Goal: Task Accomplishment & Management: Use online tool/utility

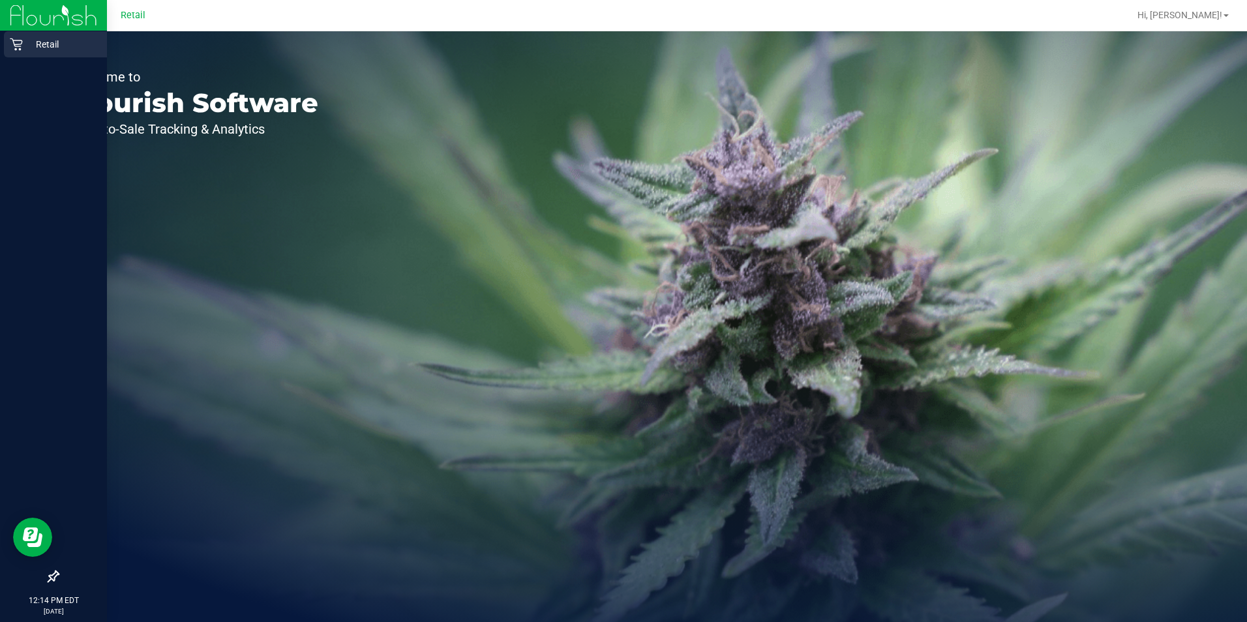
click at [21, 37] on div "Retail" at bounding box center [55, 44] width 103 height 26
click at [33, 48] on p "Retail" at bounding box center [62, 45] width 78 height 16
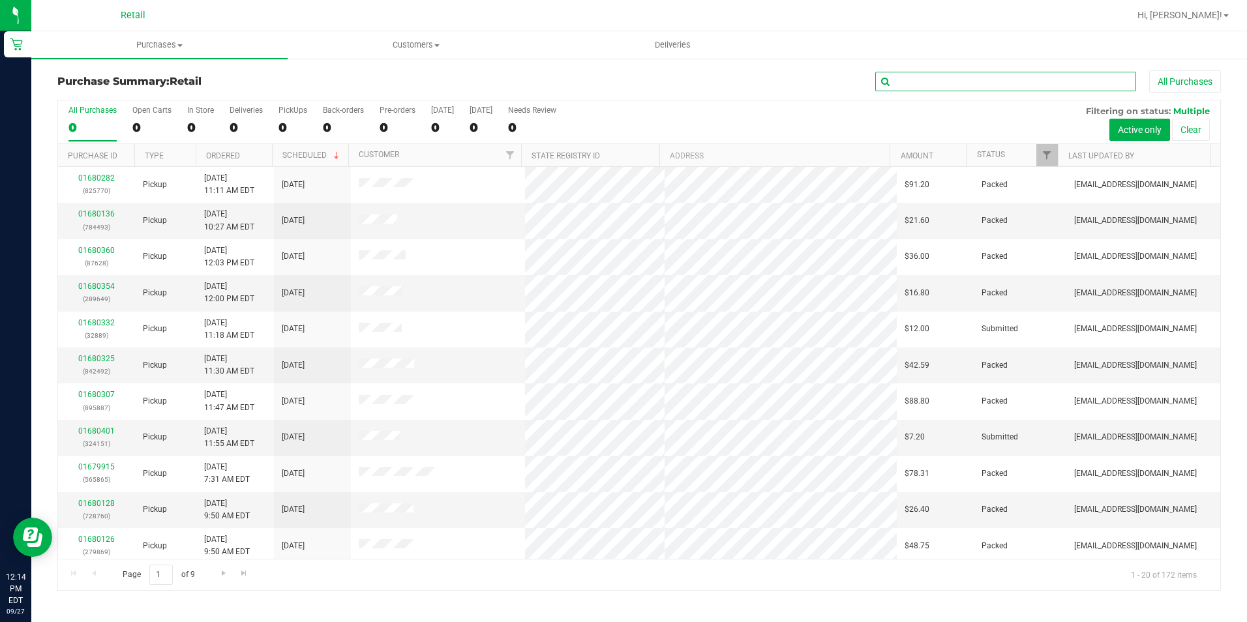
click at [1073, 76] on input "text" at bounding box center [1005, 82] width 261 height 20
type input "389"
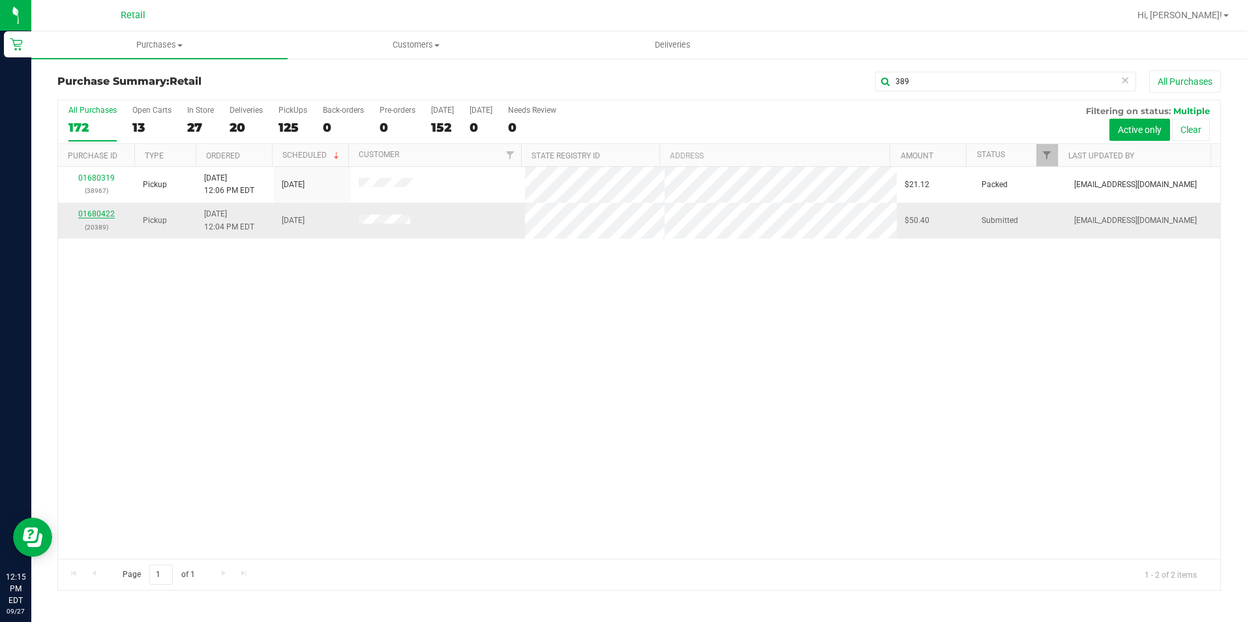
click at [98, 217] on link "01680422" at bounding box center [96, 213] width 37 height 9
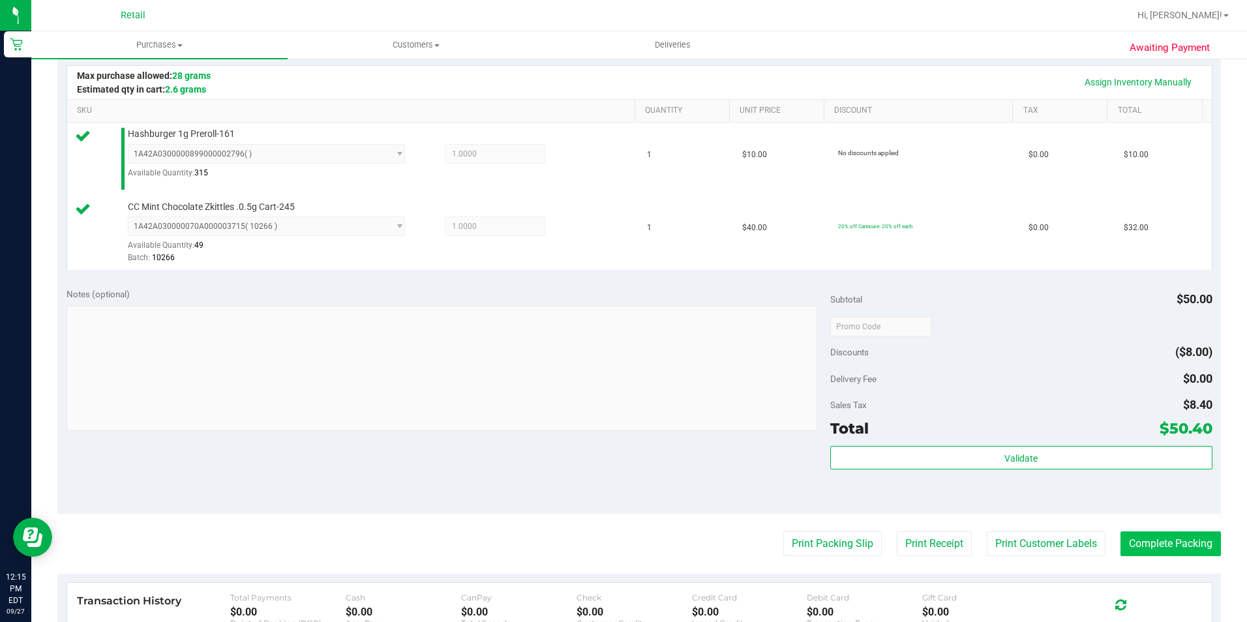
scroll to position [326, 0]
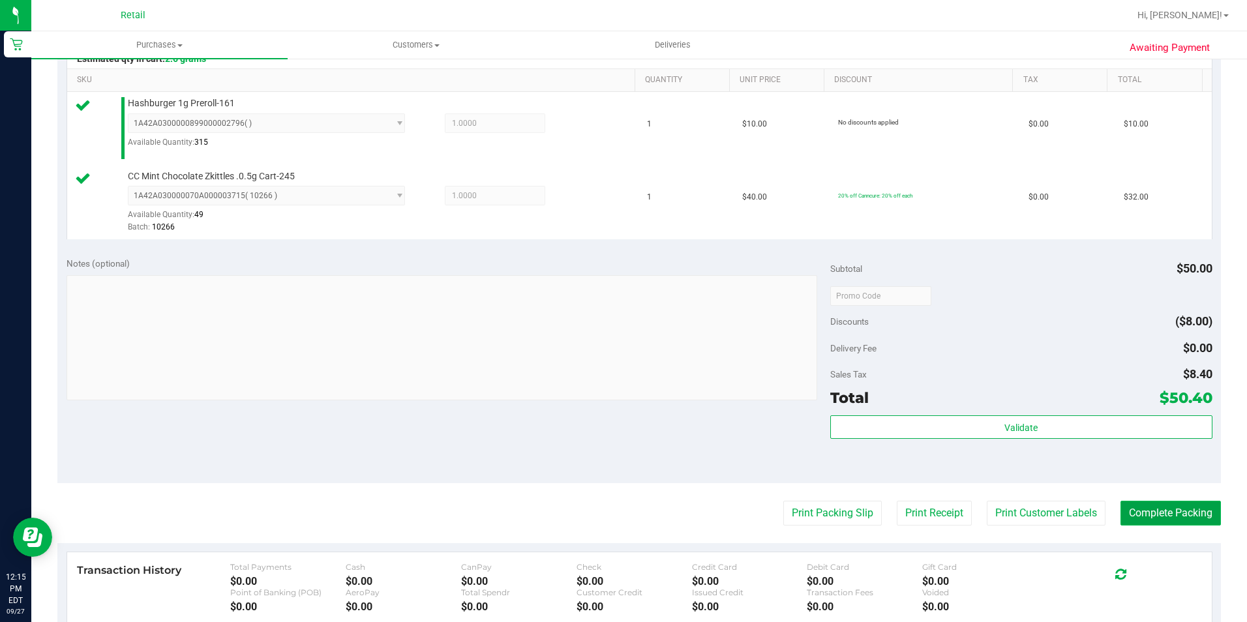
click at [1169, 520] on button "Complete Packing" at bounding box center [1170, 513] width 100 height 25
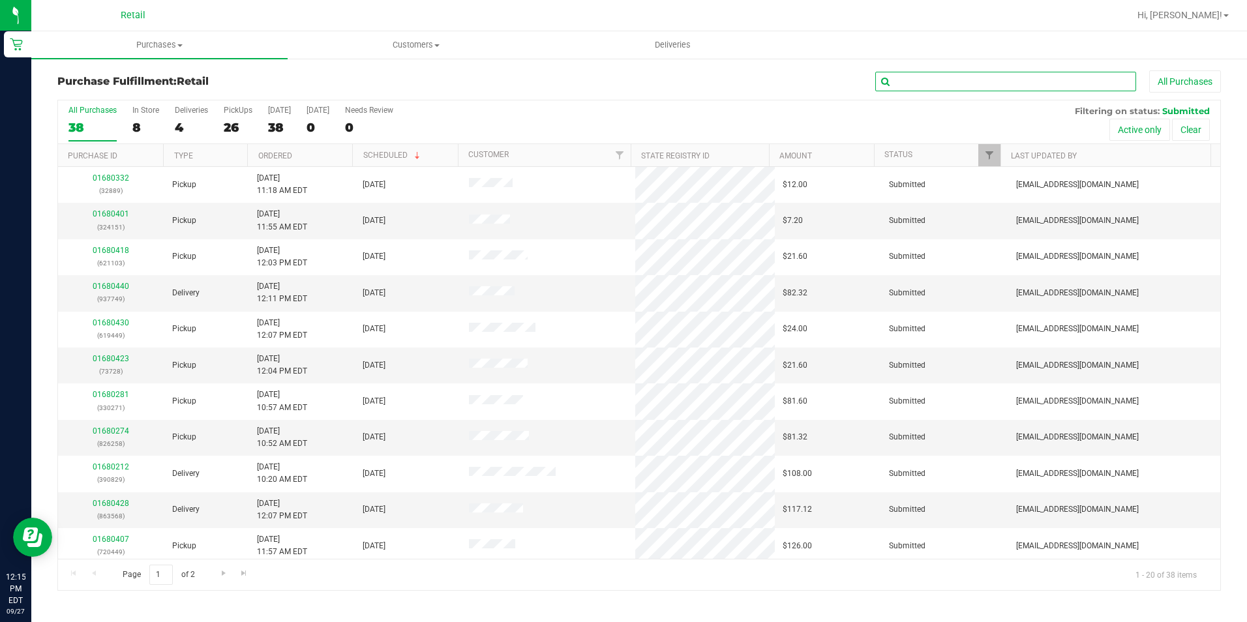
click at [973, 74] on input "text" at bounding box center [1005, 82] width 261 height 20
type input "265"
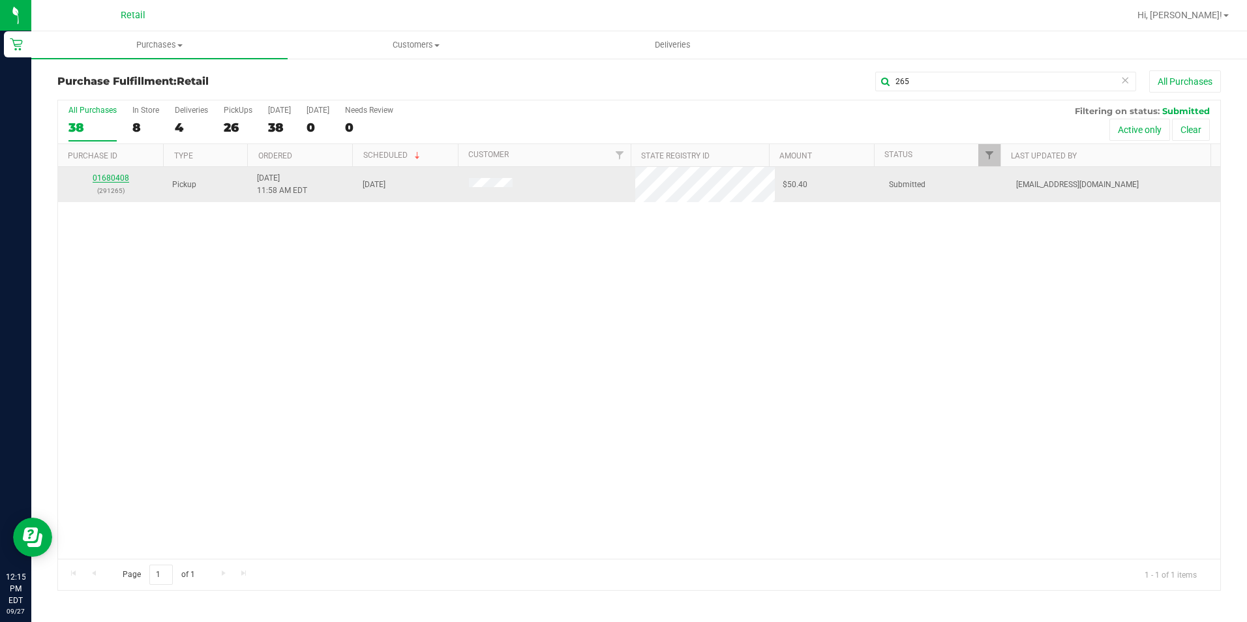
click at [108, 180] on link "01680408" at bounding box center [111, 177] width 37 height 9
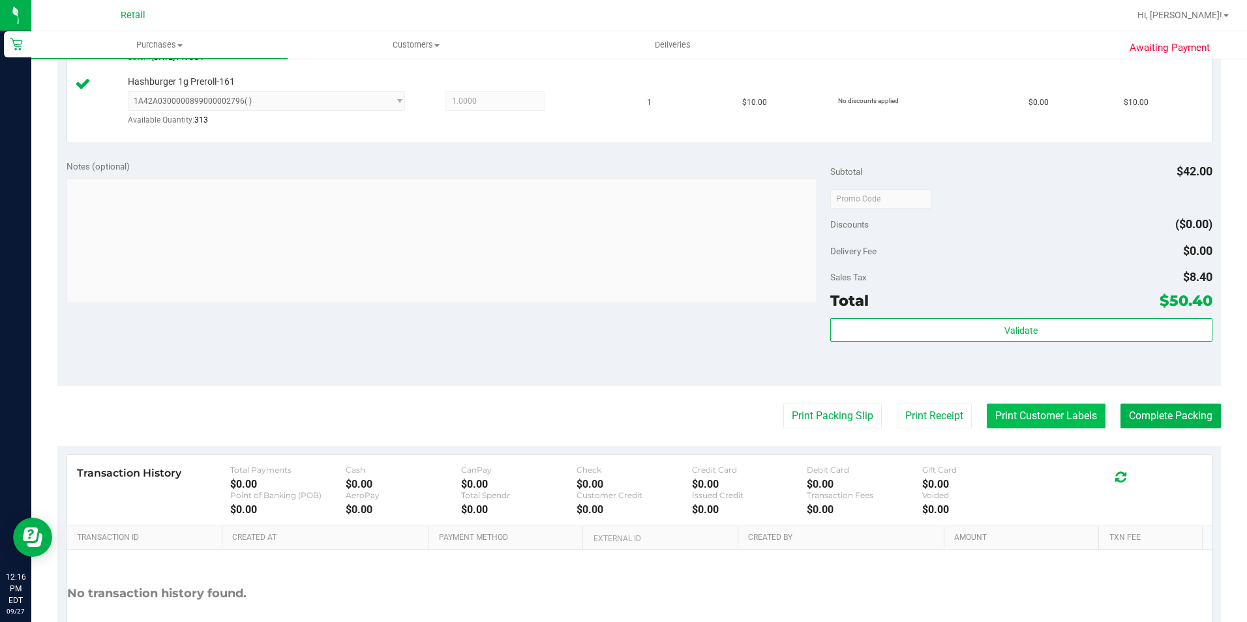
scroll to position [587, 0]
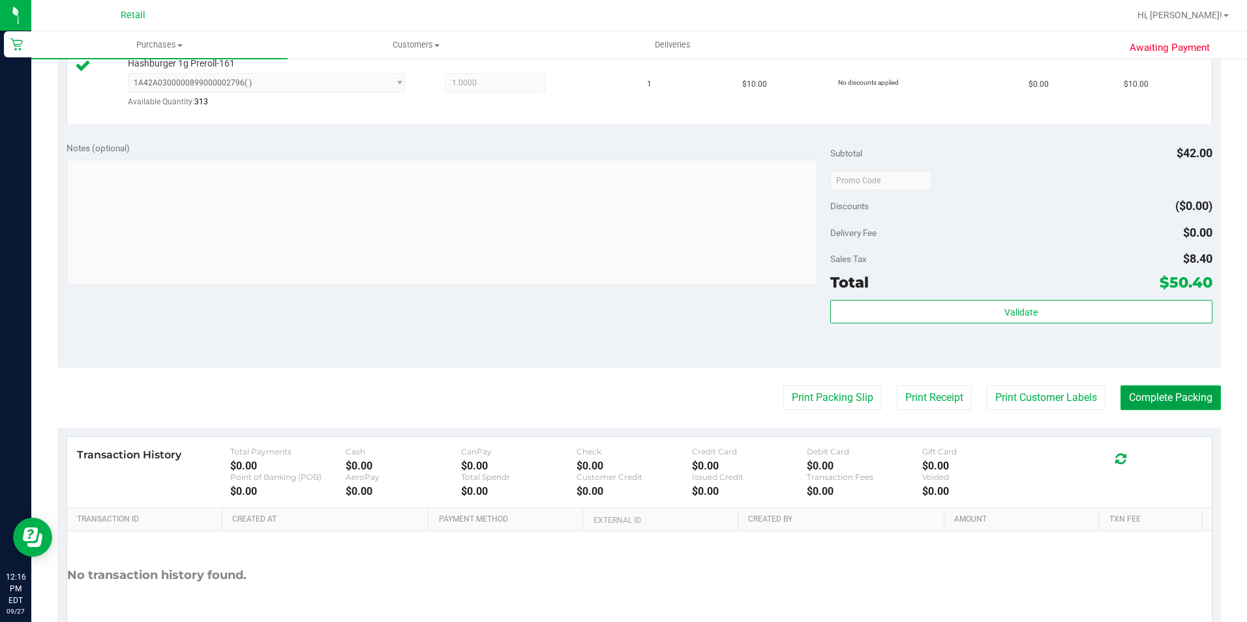
click at [1157, 392] on button "Complete Packing" at bounding box center [1170, 397] width 100 height 25
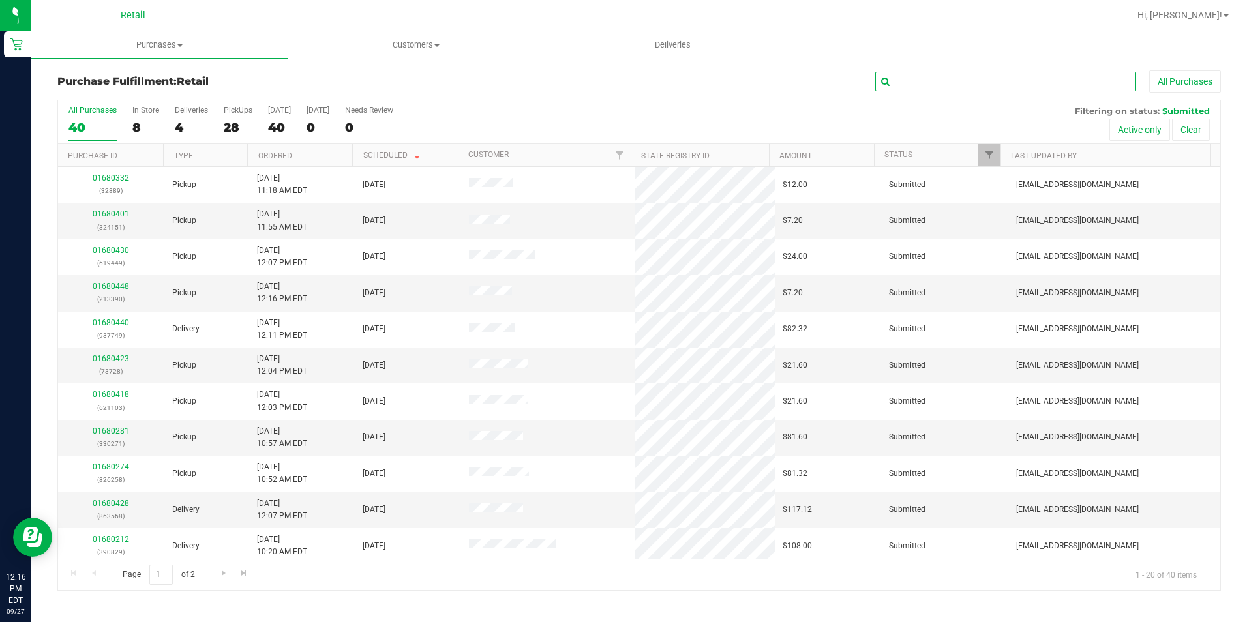
click at [1023, 86] on input "text" at bounding box center [1005, 82] width 261 height 20
type input "111"
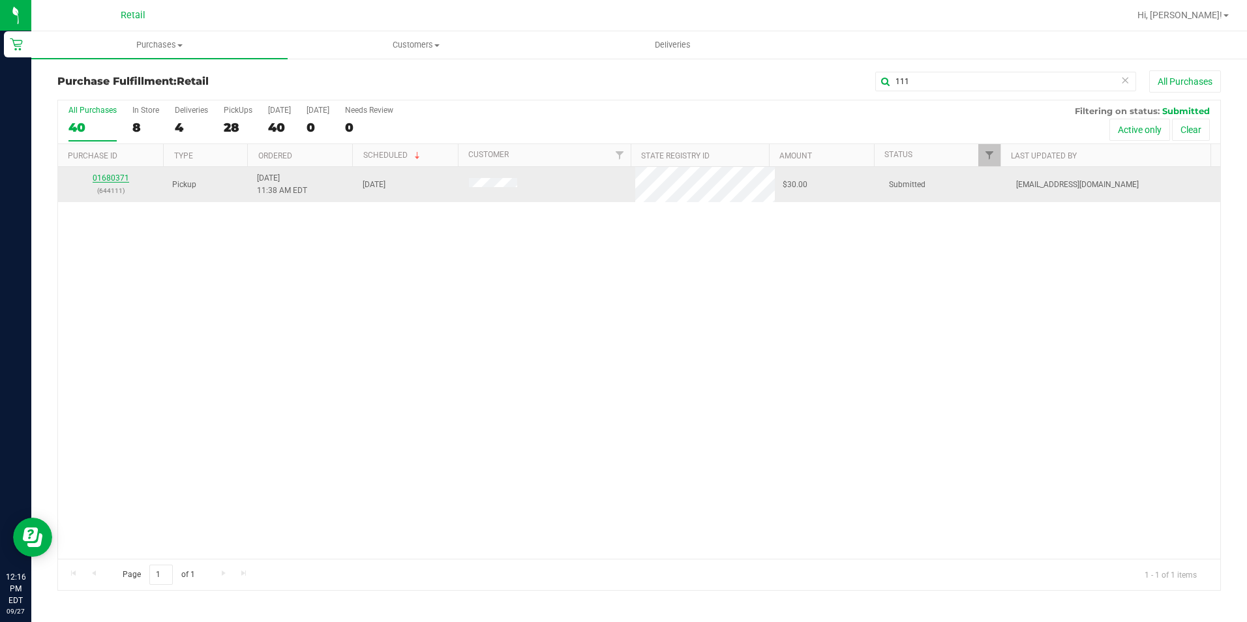
click at [115, 177] on link "01680371" at bounding box center [111, 177] width 37 height 9
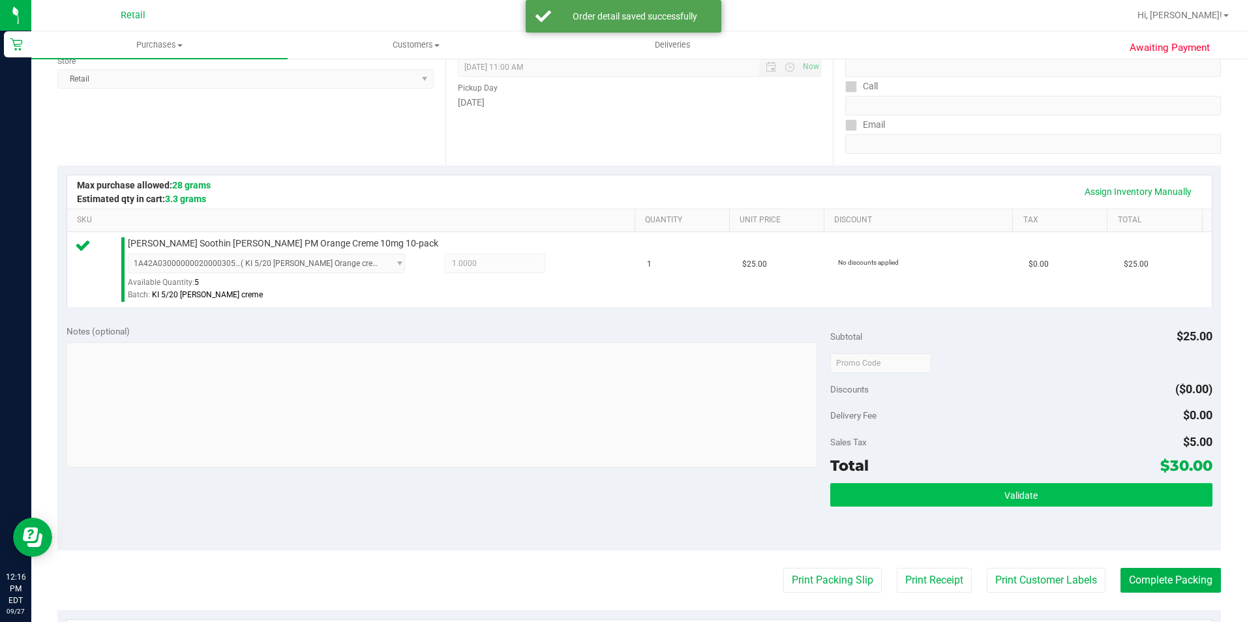
scroll to position [261, 0]
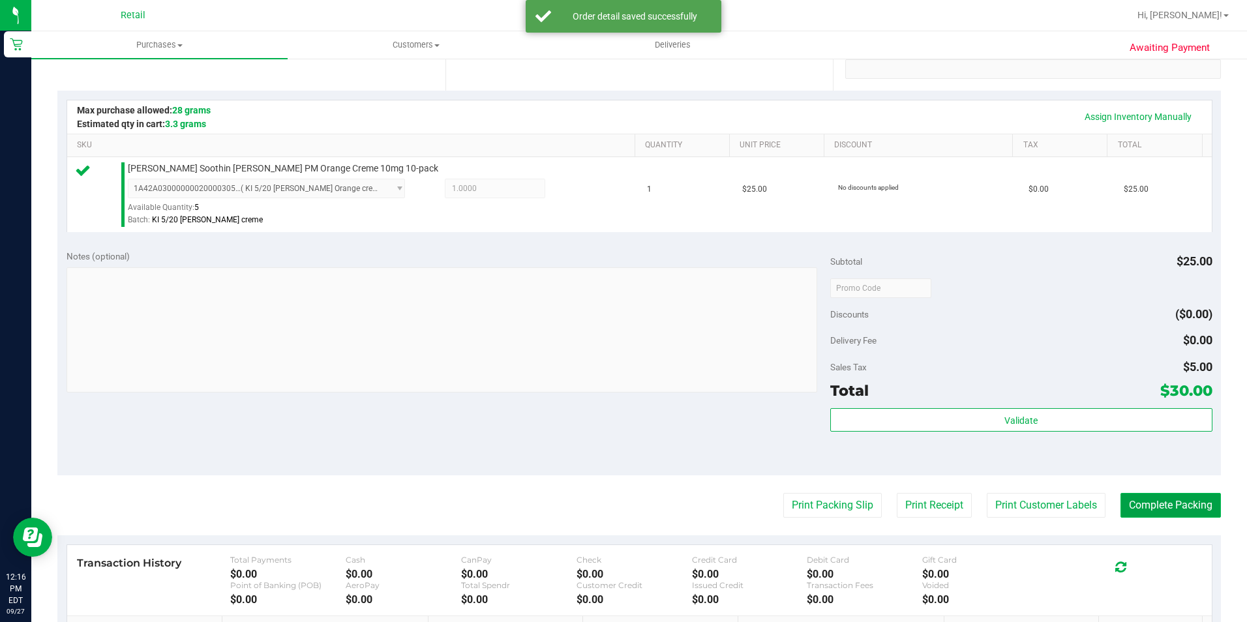
click at [1161, 511] on button "Complete Packing" at bounding box center [1170, 505] width 100 height 25
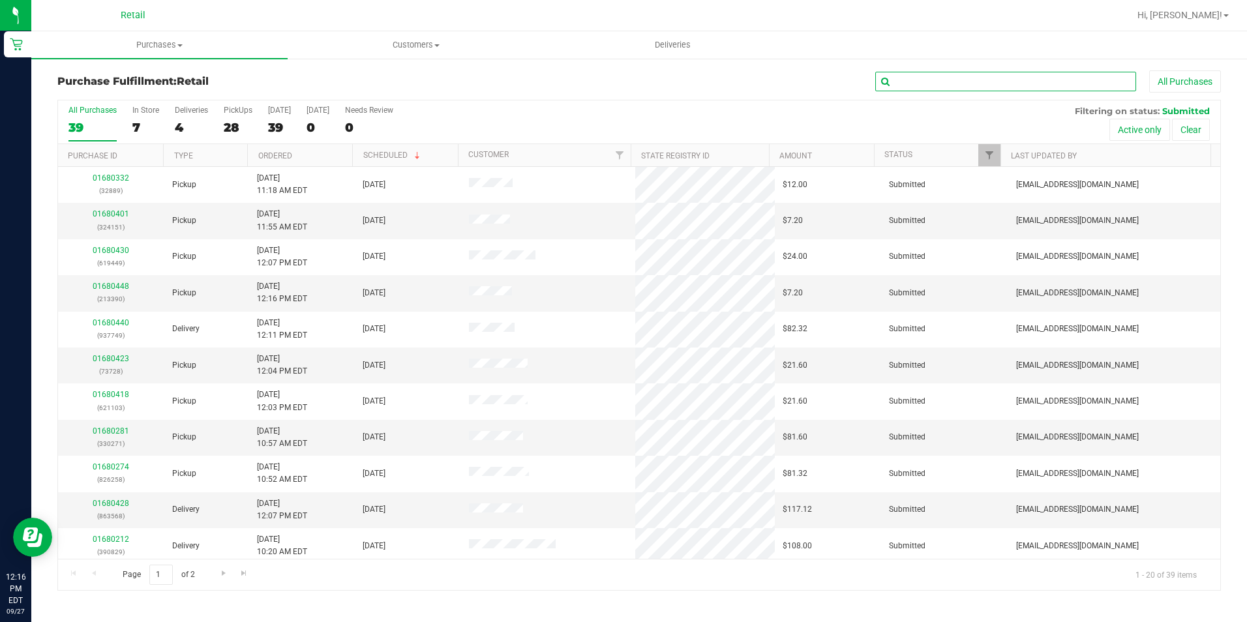
click at [1061, 78] on input "text" at bounding box center [1005, 82] width 261 height 20
type input "783"
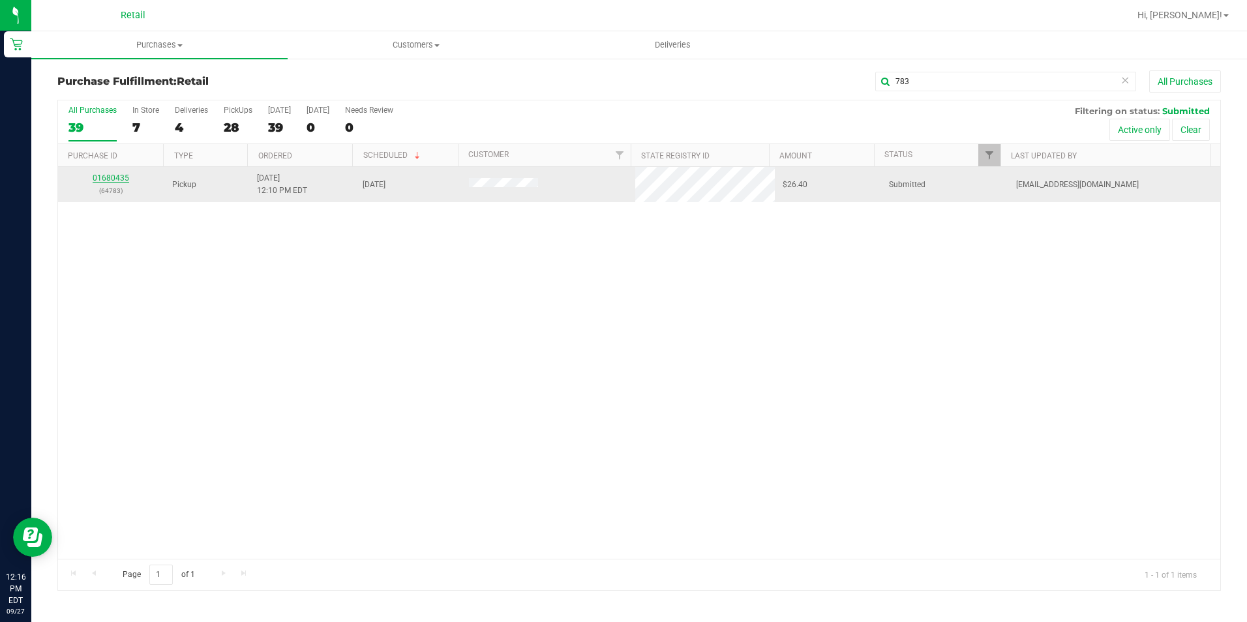
click at [101, 179] on link "01680435" at bounding box center [111, 177] width 37 height 9
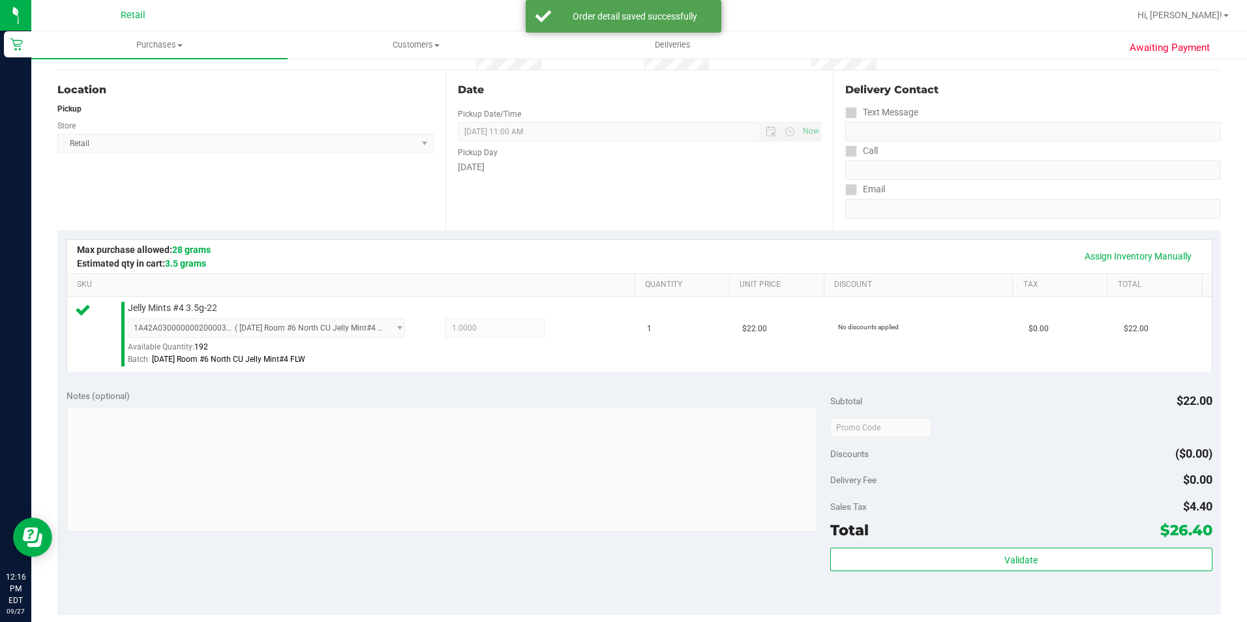
scroll to position [261, 0]
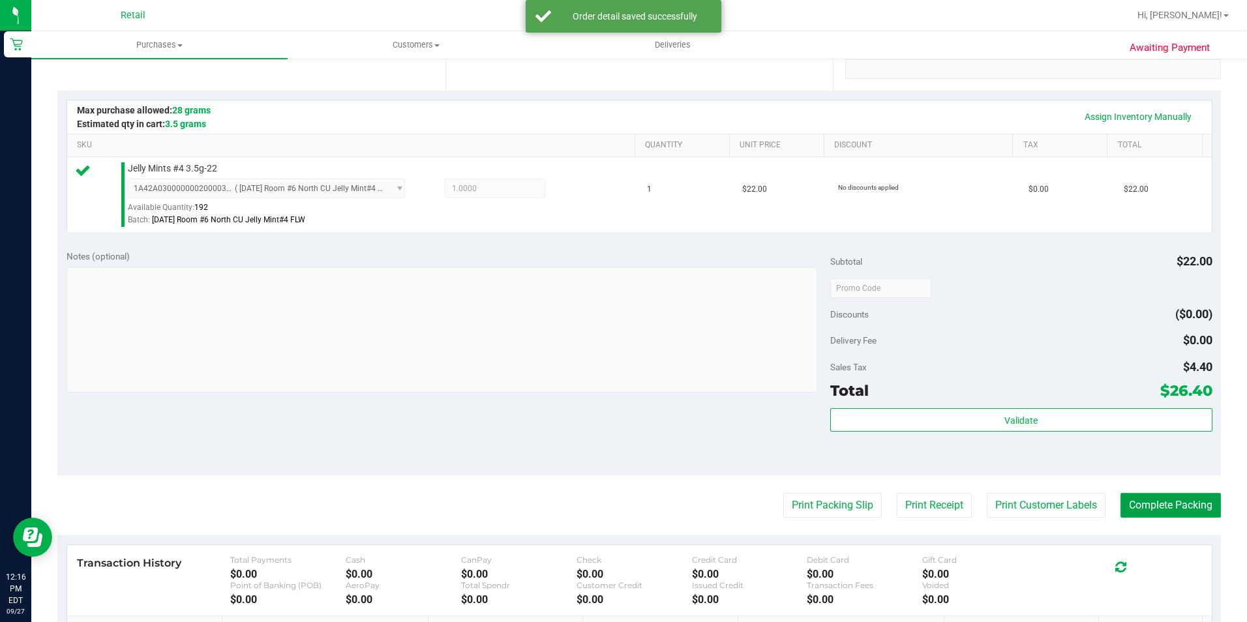
click at [1183, 509] on button "Complete Packing" at bounding box center [1170, 505] width 100 height 25
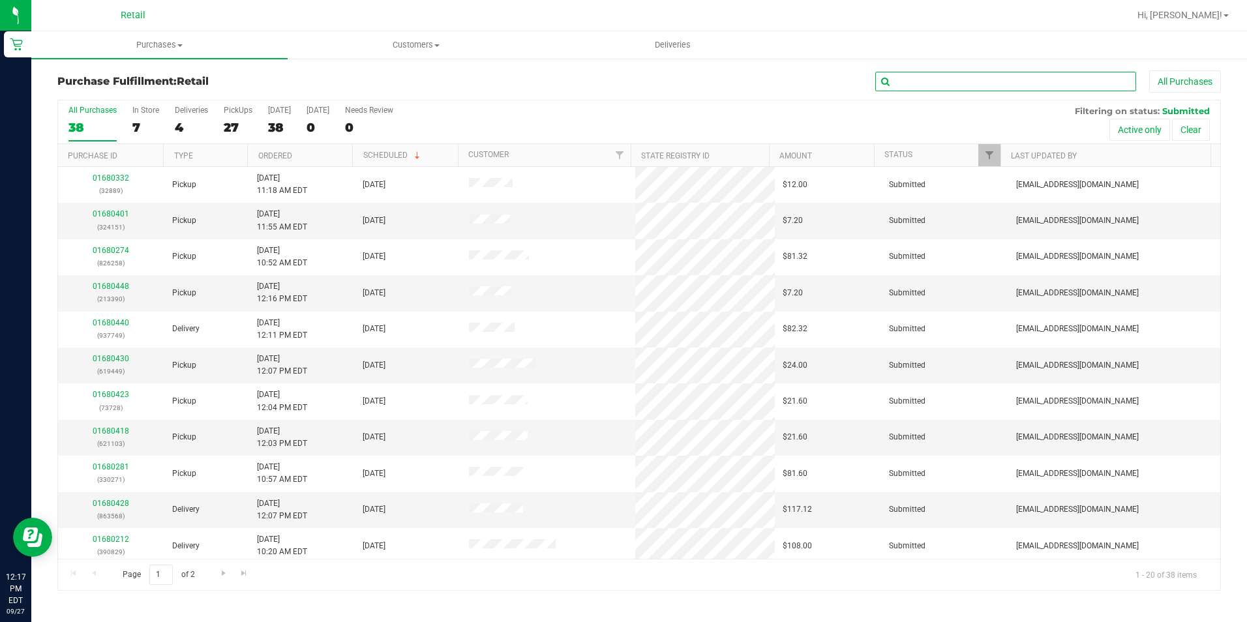
click at [1058, 78] on input "text" at bounding box center [1005, 82] width 261 height 20
type input "449"
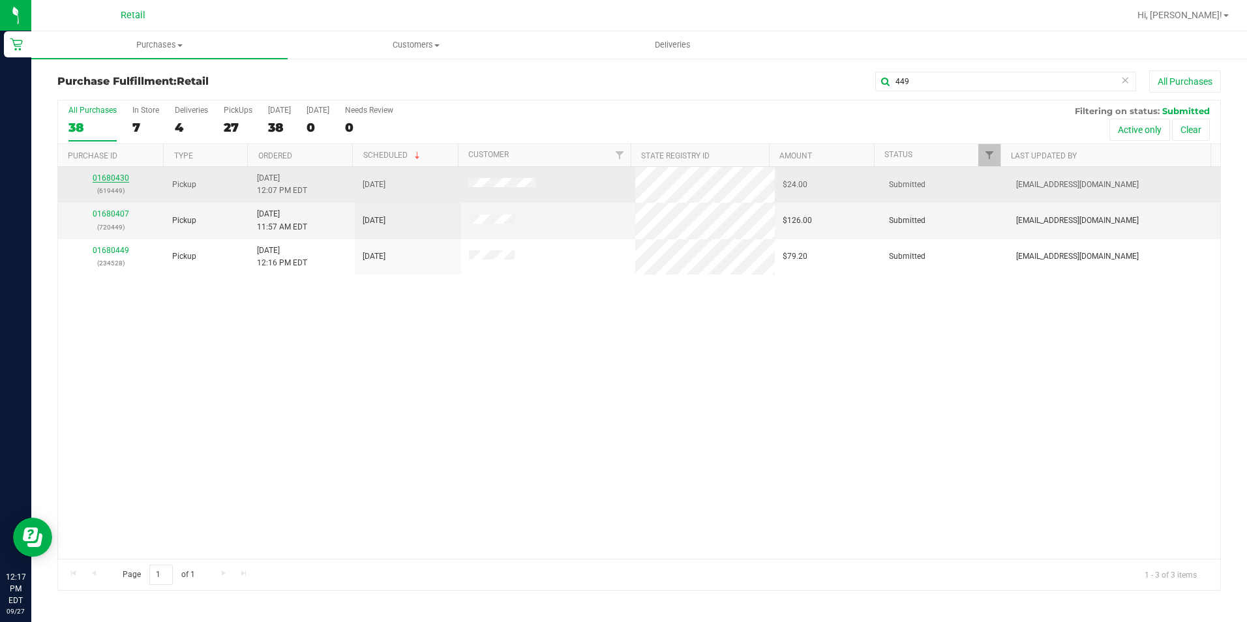
click at [100, 180] on link "01680430" at bounding box center [111, 177] width 37 height 9
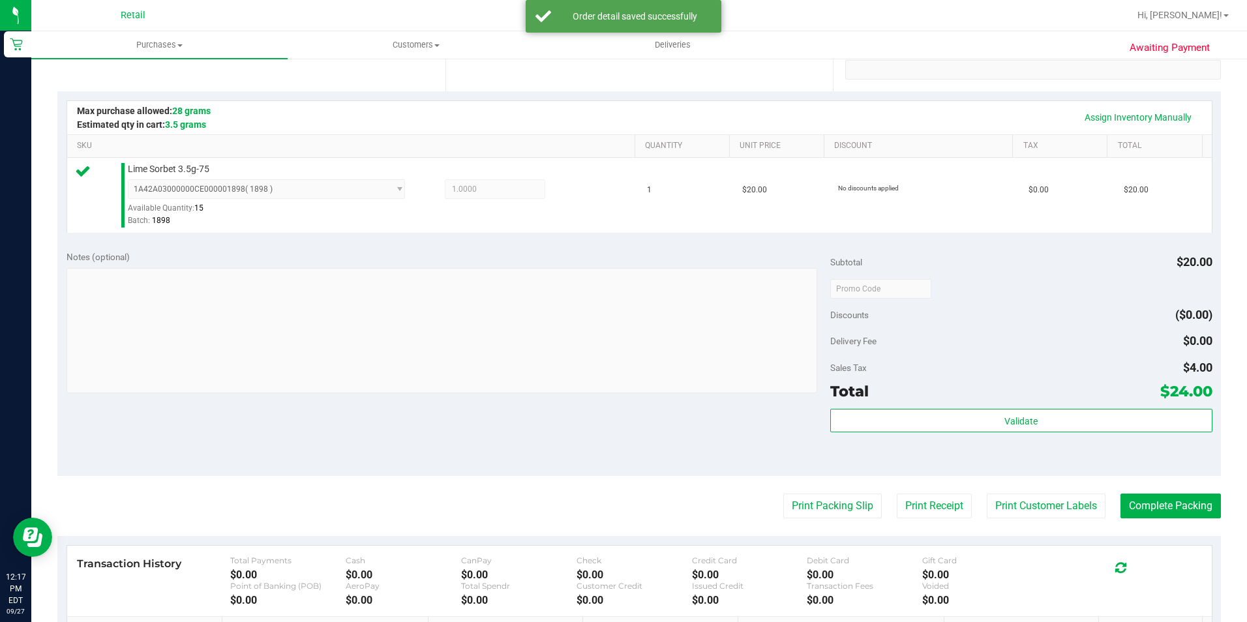
scroll to position [261, 0]
drag, startPoint x: 1176, startPoint y: 513, endPoint x: 1162, endPoint y: 513, distance: 13.7
click at [1175, 513] on button "Complete Packing" at bounding box center [1170, 505] width 100 height 25
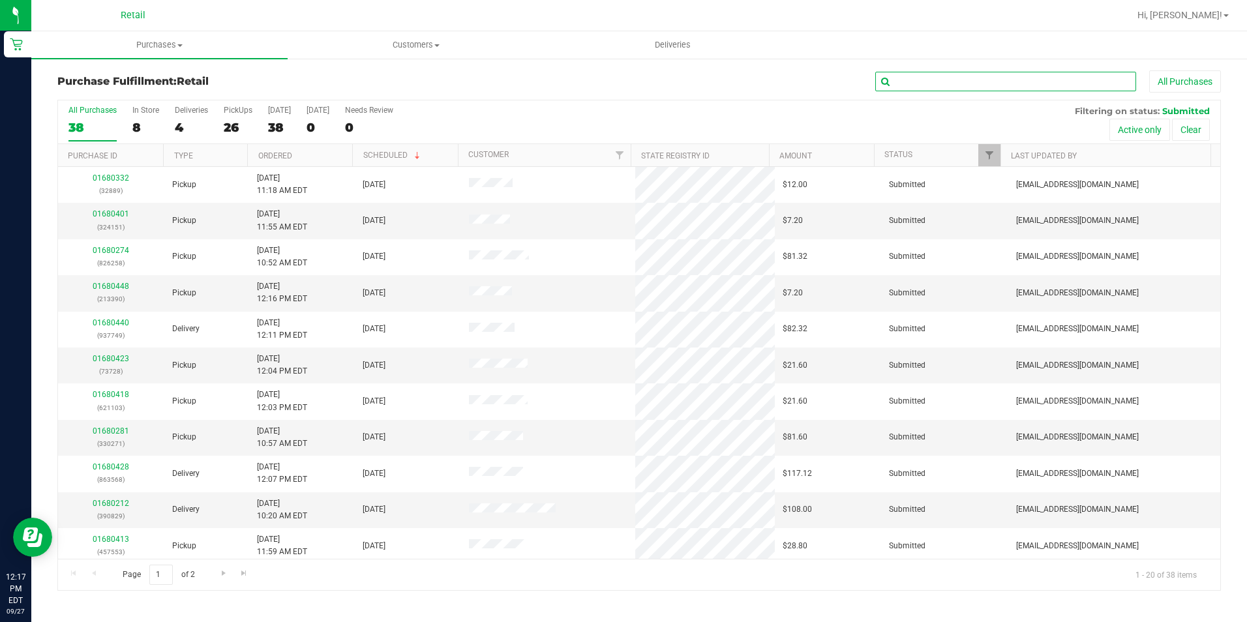
click at [1031, 87] on input "text" at bounding box center [1005, 82] width 261 height 20
type input "051"
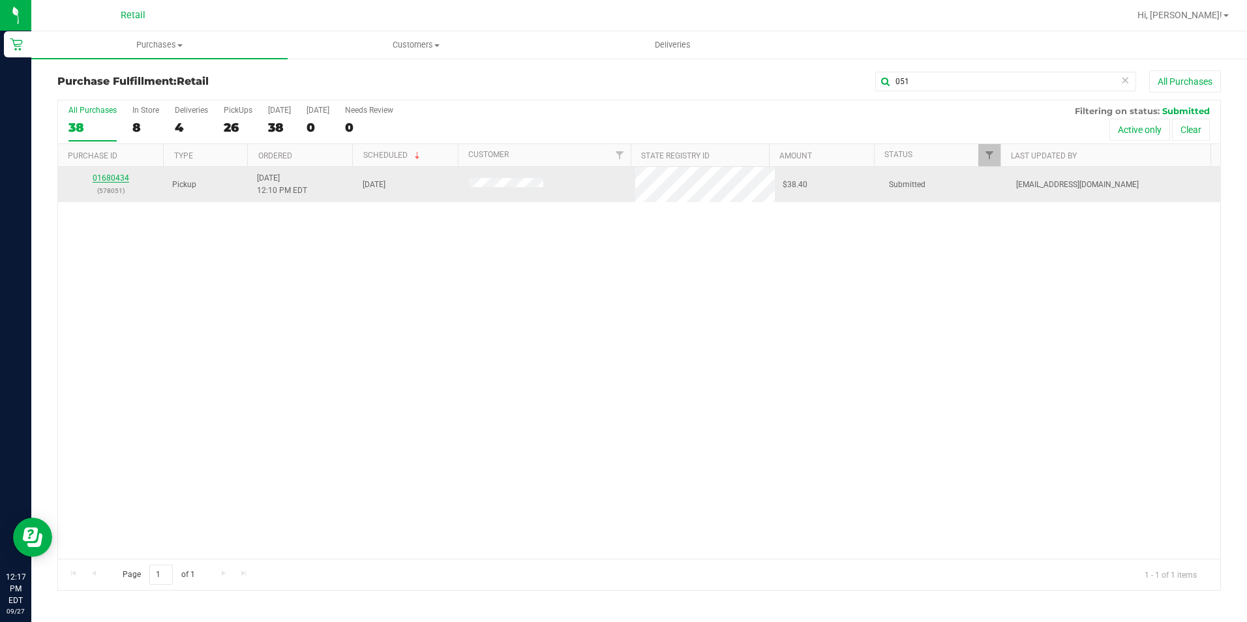
click at [107, 179] on link "01680434" at bounding box center [111, 177] width 37 height 9
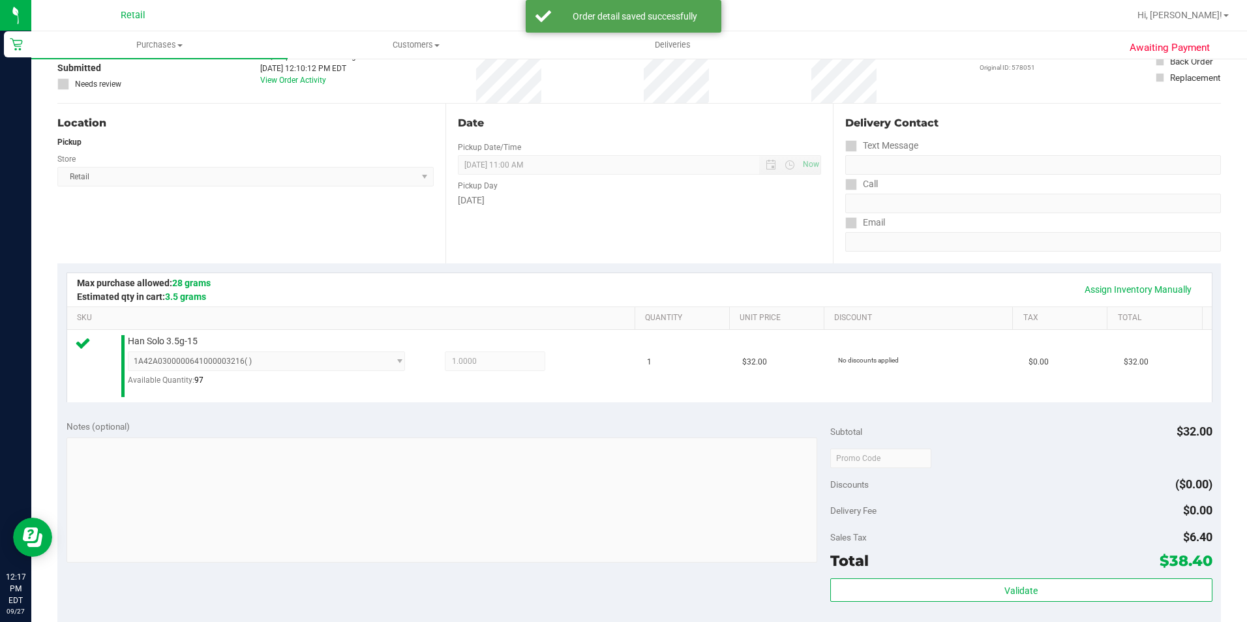
scroll to position [261, 0]
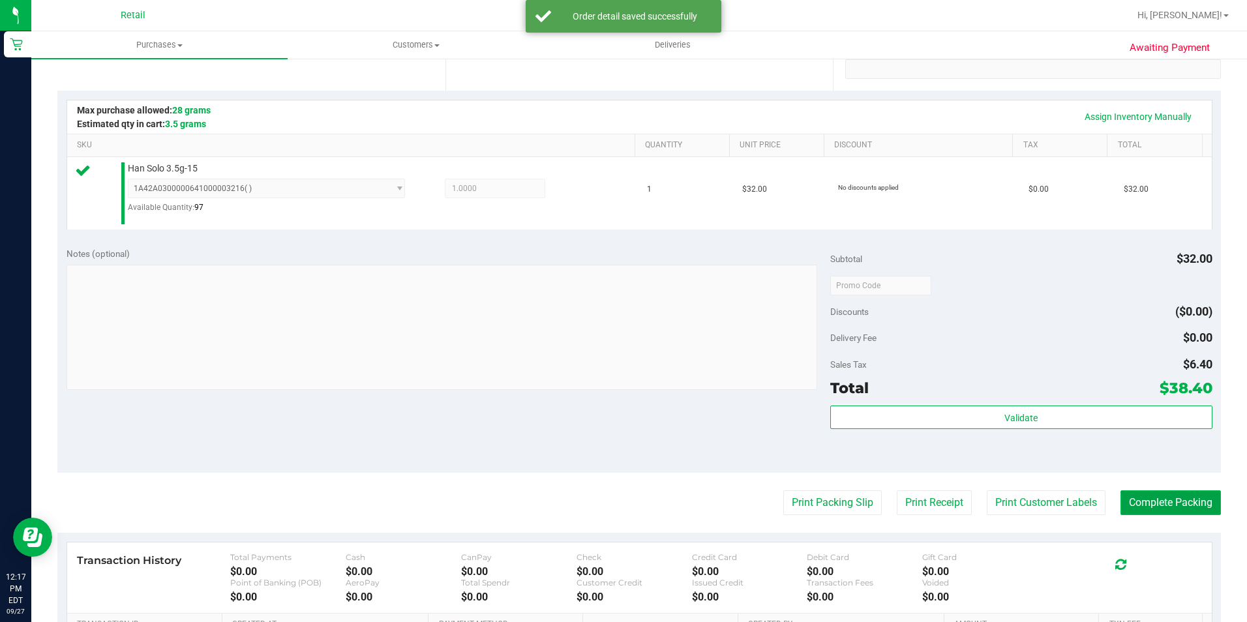
click at [1134, 498] on button "Complete Packing" at bounding box center [1170, 502] width 100 height 25
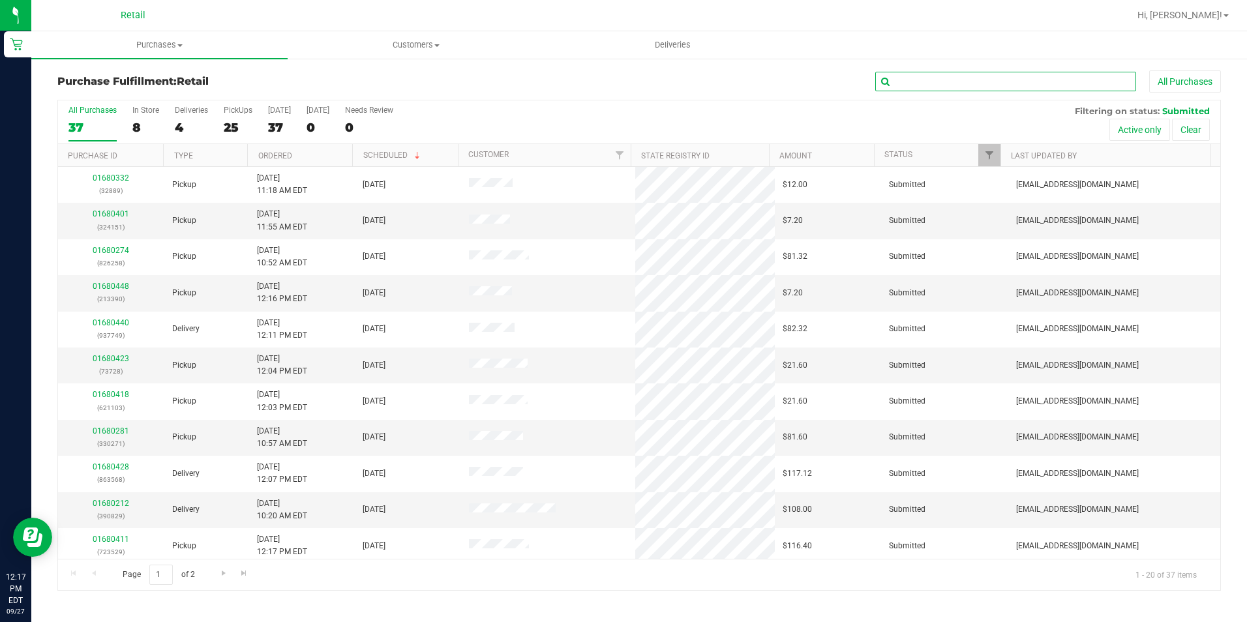
click at [978, 76] on input "text" at bounding box center [1005, 82] width 261 height 20
type input "439"
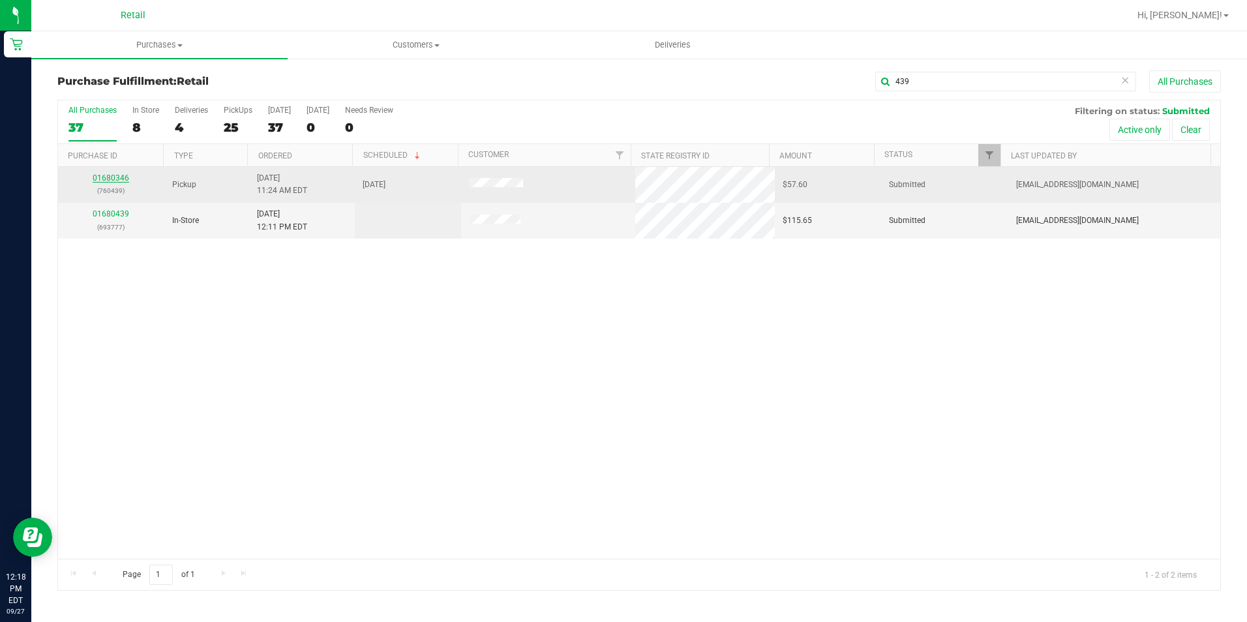
click at [112, 175] on link "01680346" at bounding box center [111, 177] width 37 height 9
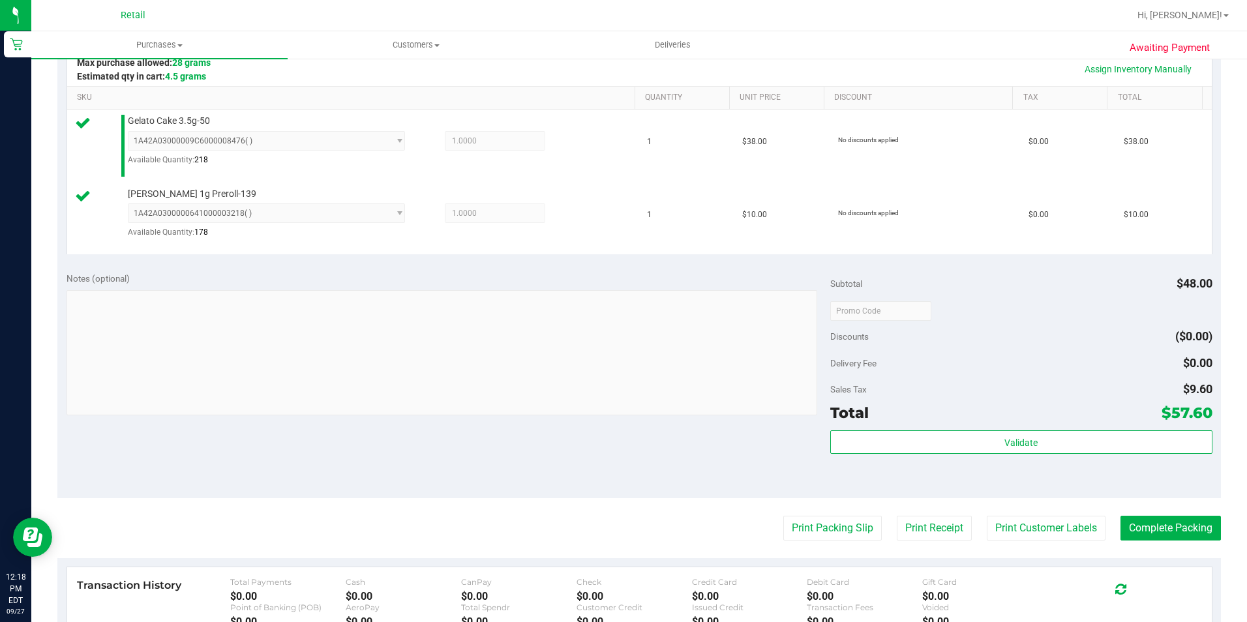
scroll to position [326, 0]
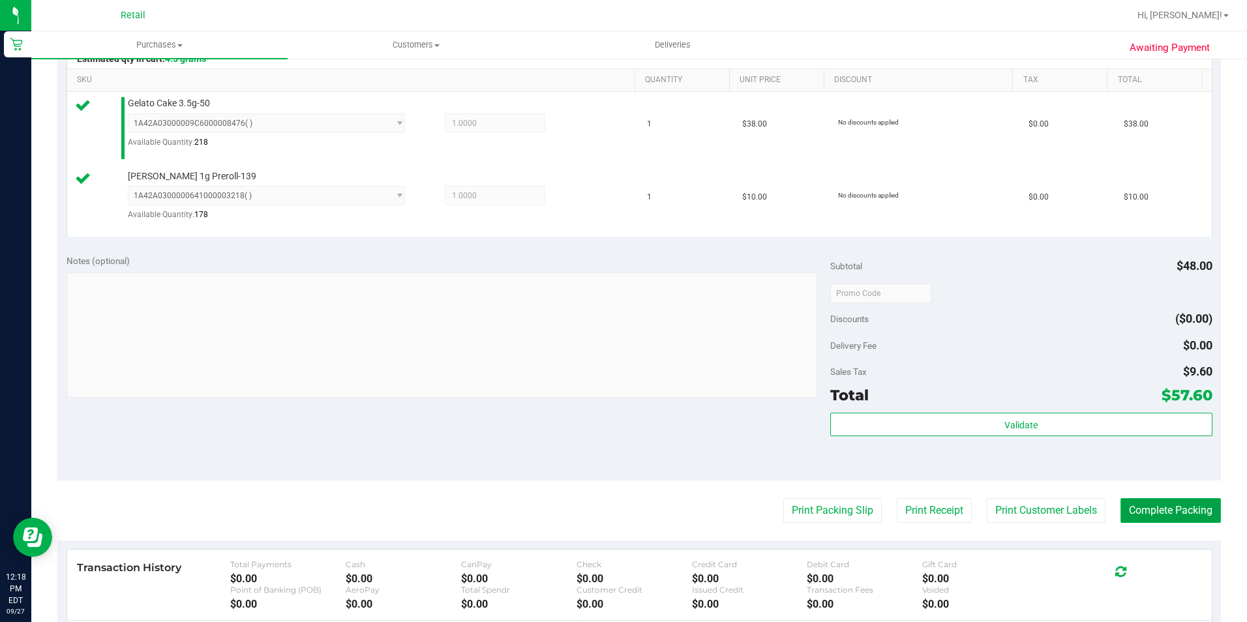
click at [1173, 507] on button "Complete Packing" at bounding box center [1170, 510] width 100 height 25
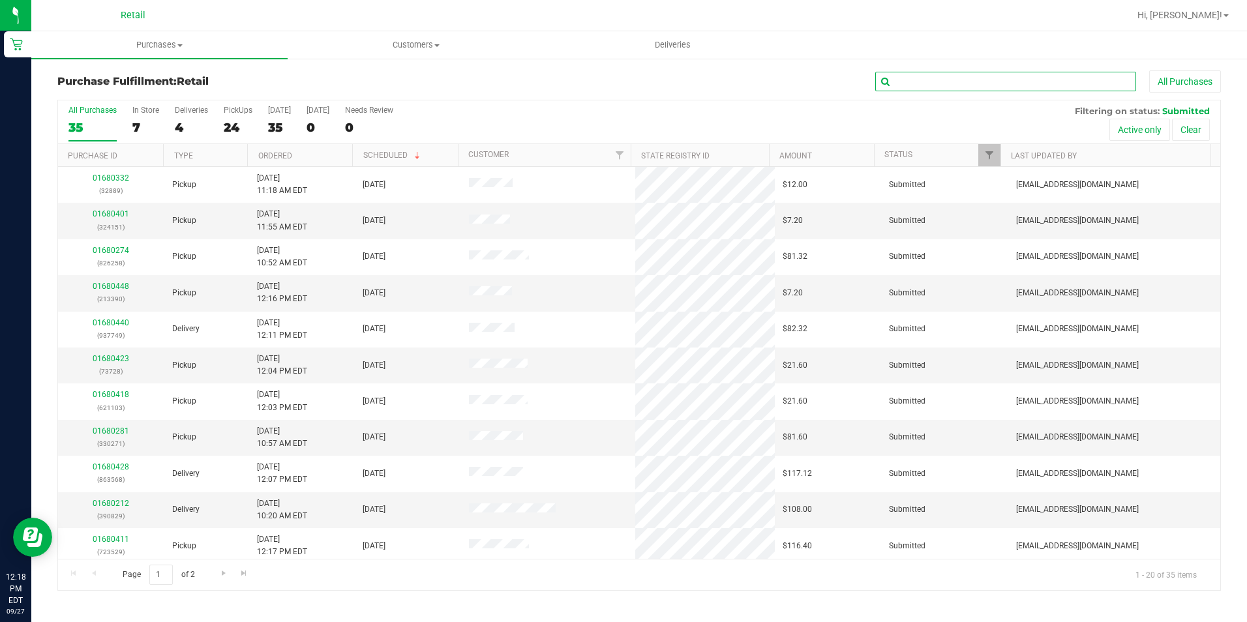
click at [938, 86] on input "text" at bounding box center [1005, 82] width 261 height 20
type input "339"
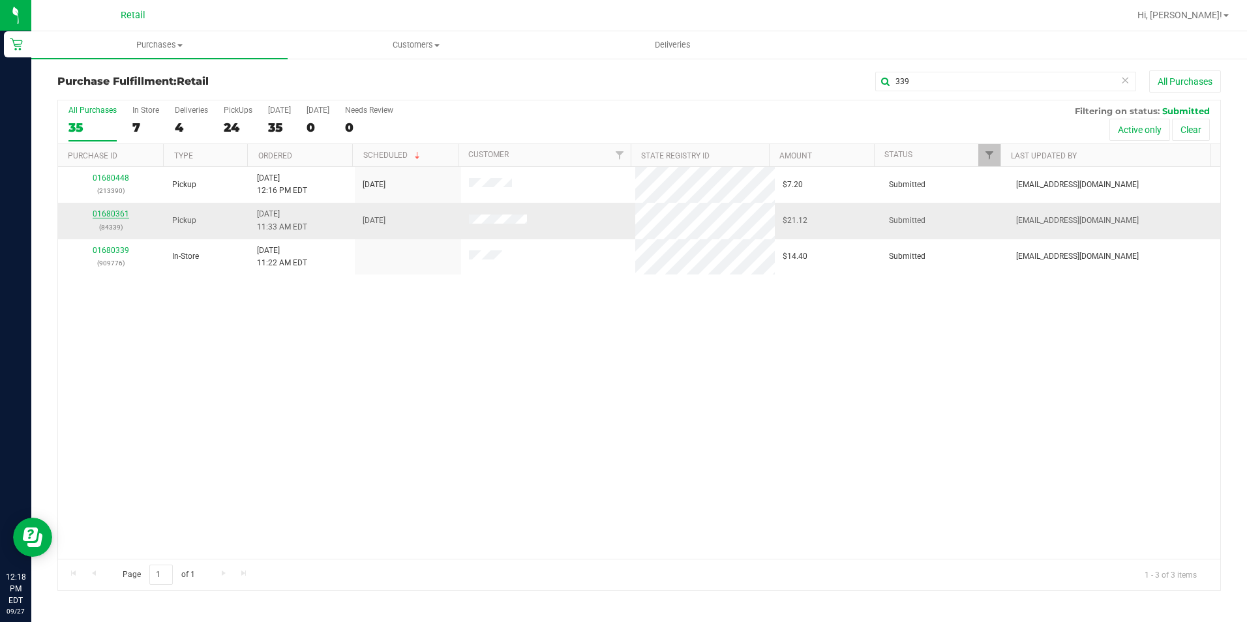
click at [120, 211] on link "01680361" at bounding box center [111, 213] width 37 height 9
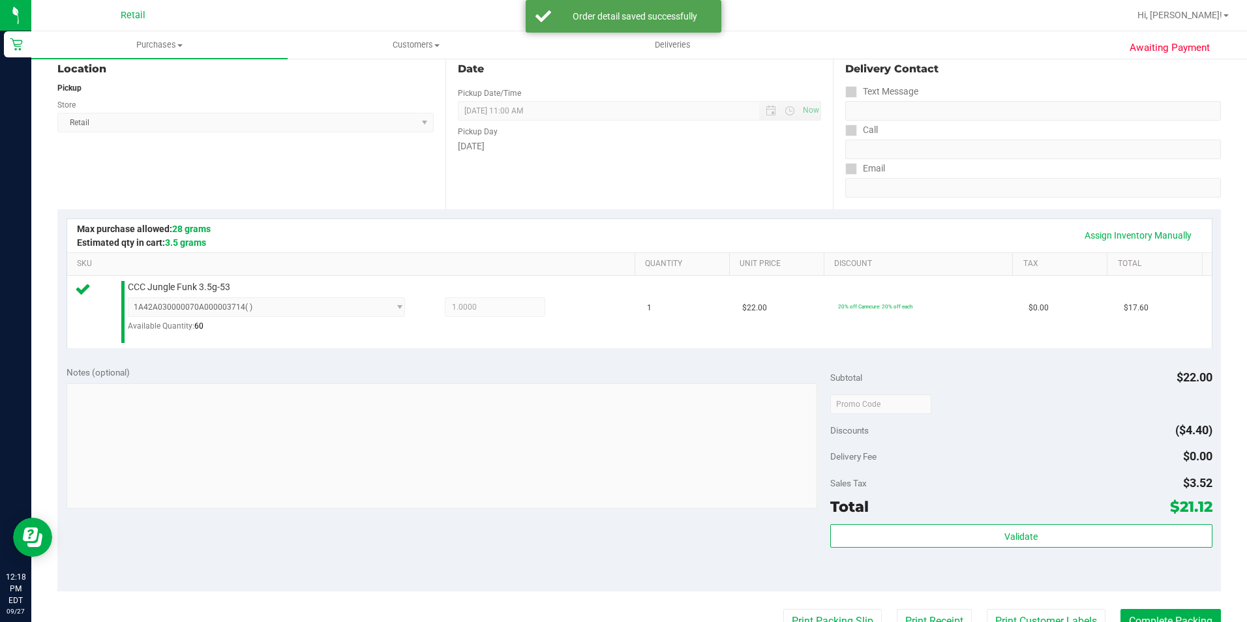
scroll to position [261, 0]
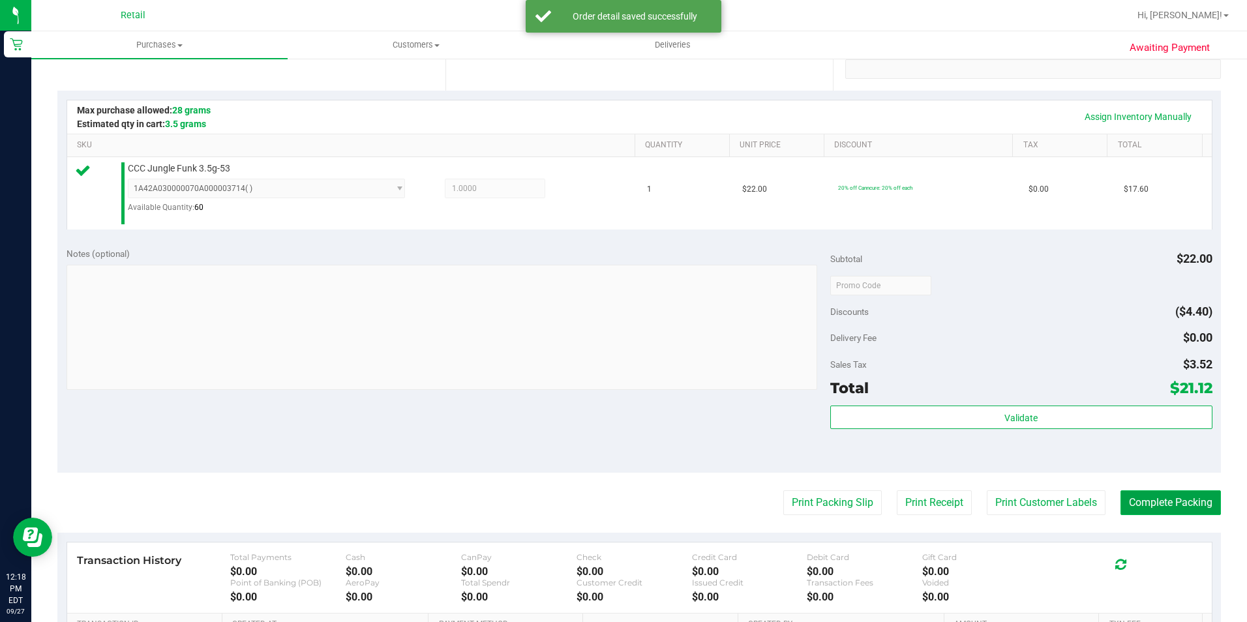
click at [1150, 502] on button "Complete Packing" at bounding box center [1170, 502] width 100 height 25
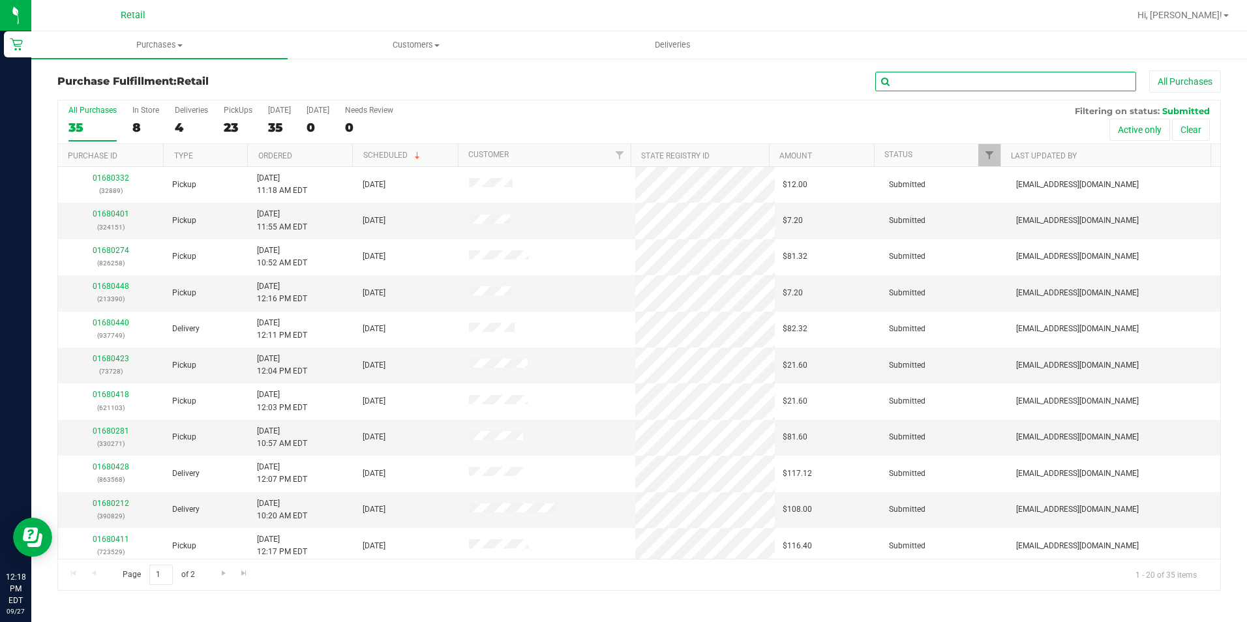
click at [944, 79] on input "text" at bounding box center [1005, 82] width 261 height 20
type input "221"
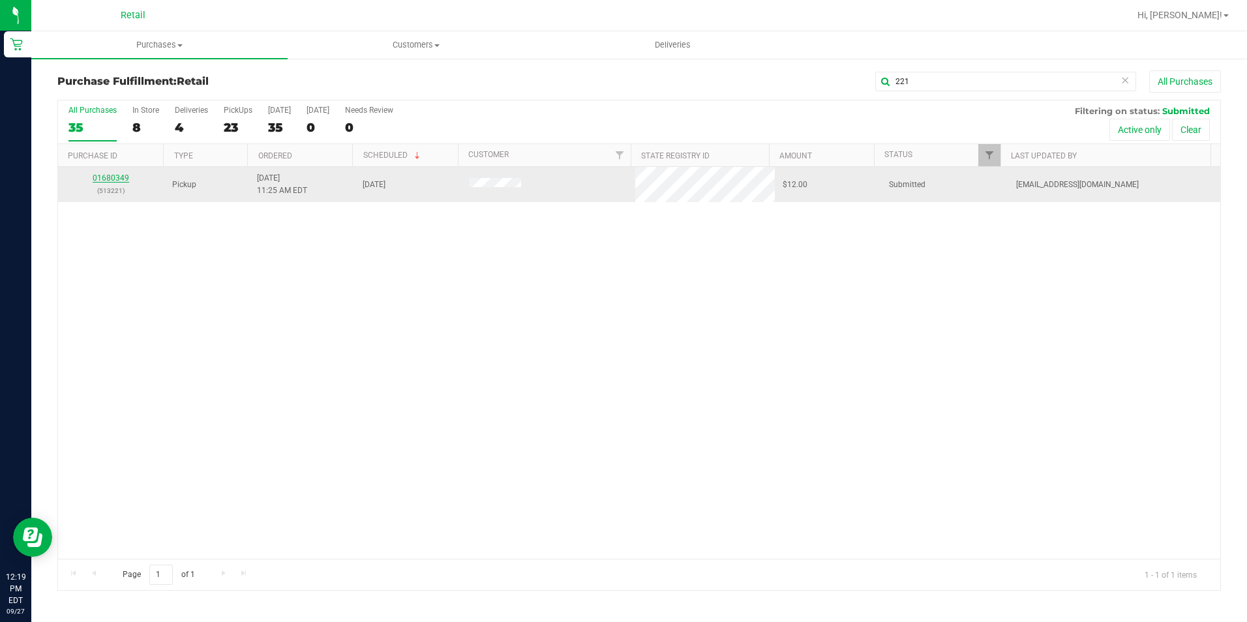
click at [119, 178] on link "01680349" at bounding box center [111, 177] width 37 height 9
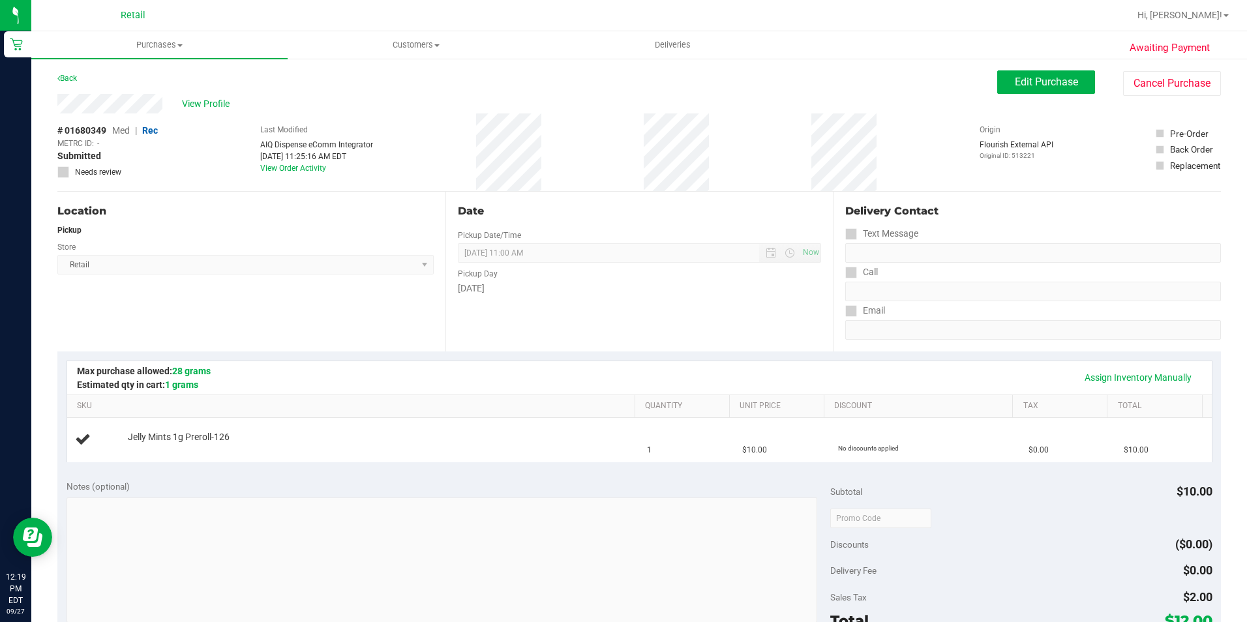
drag, startPoint x: 119, startPoint y: 178, endPoint x: 325, endPoint y: 320, distance: 250.0
click at [325, 320] on div "Location Pickup Store Retail Select Store Retail" at bounding box center [251, 272] width 388 height 160
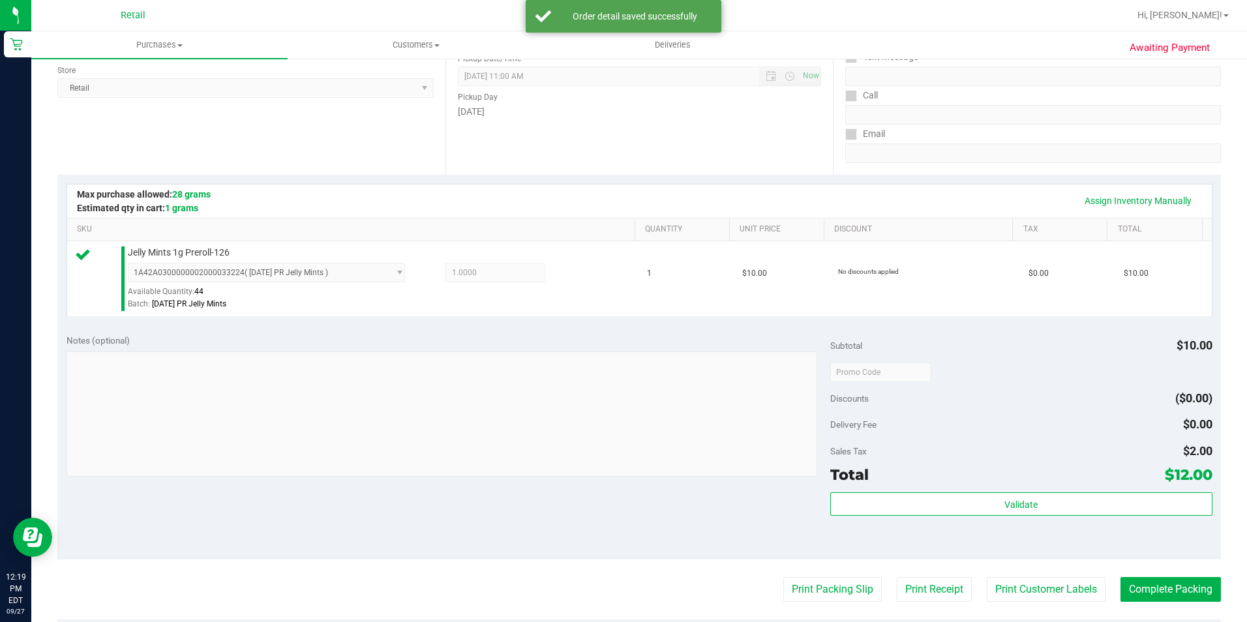
scroll to position [196, 0]
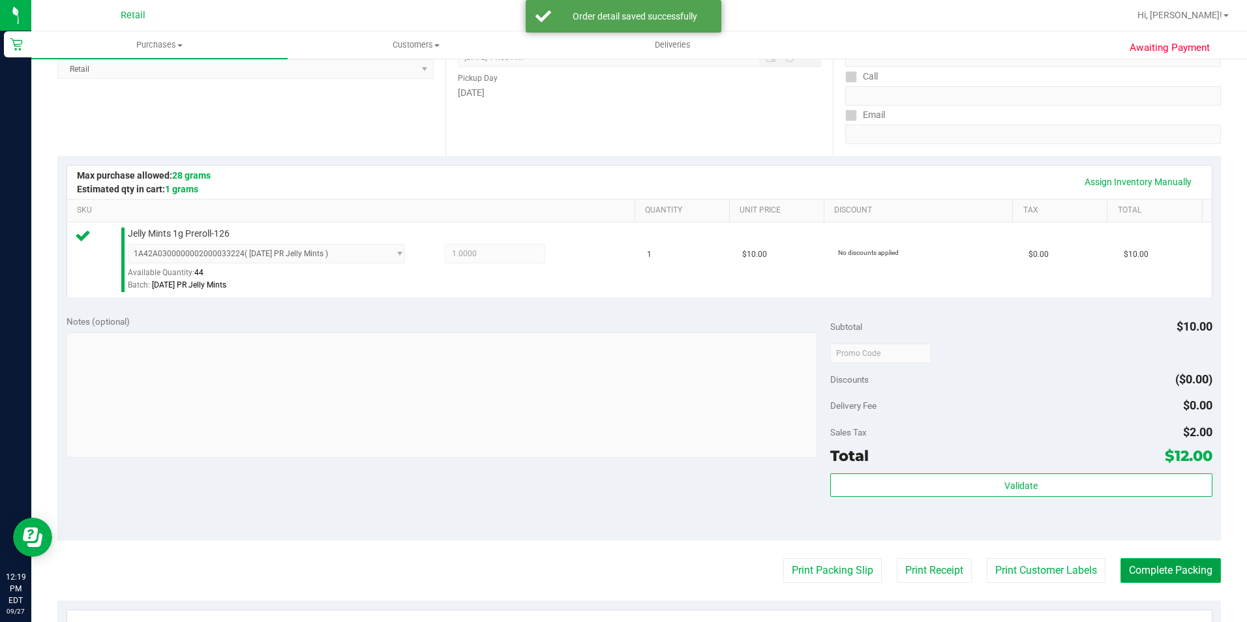
click at [1161, 568] on button "Complete Packing" at bounding box center [1170, 570] width 100 height 25
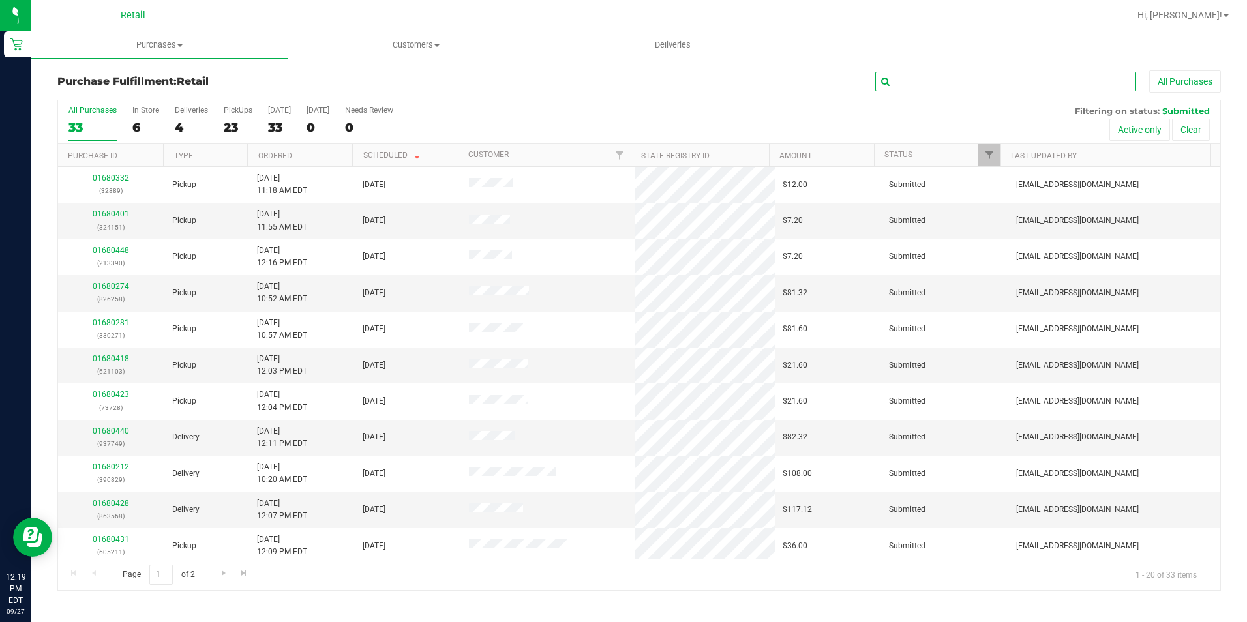
click at [1049, 74] on input "text" at bounding box center [1005, 82] width 261 height 20
type input "718"
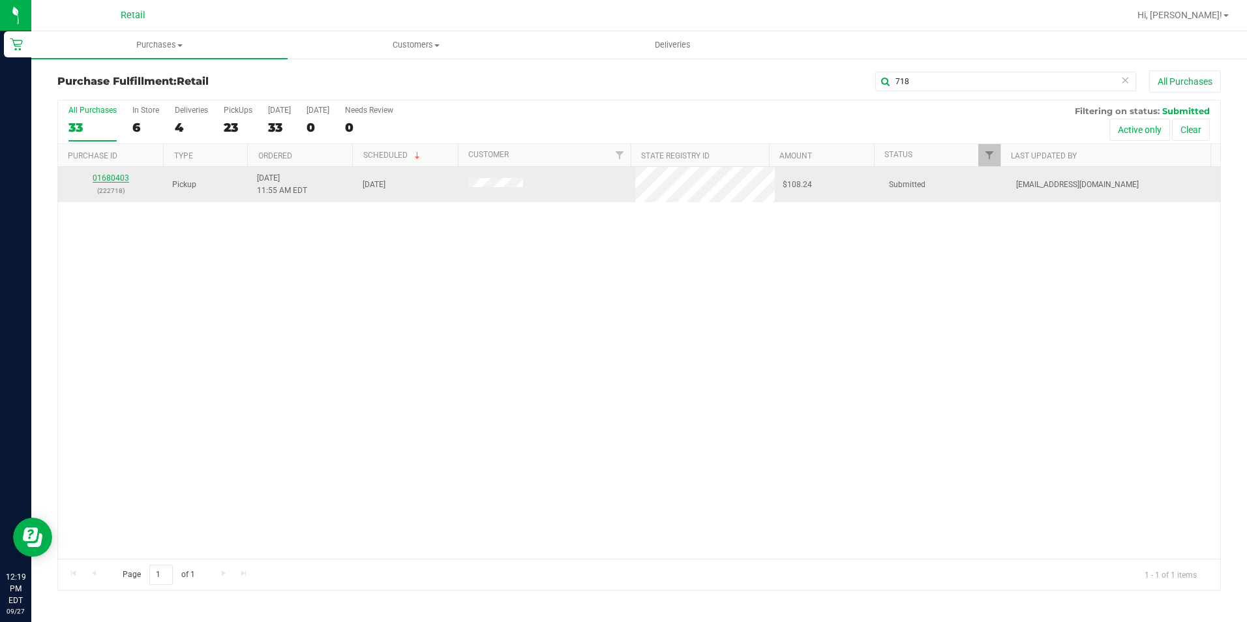
click at [111, 177] on link "01680403" at bounding box center [111, 177] width 37 height 9
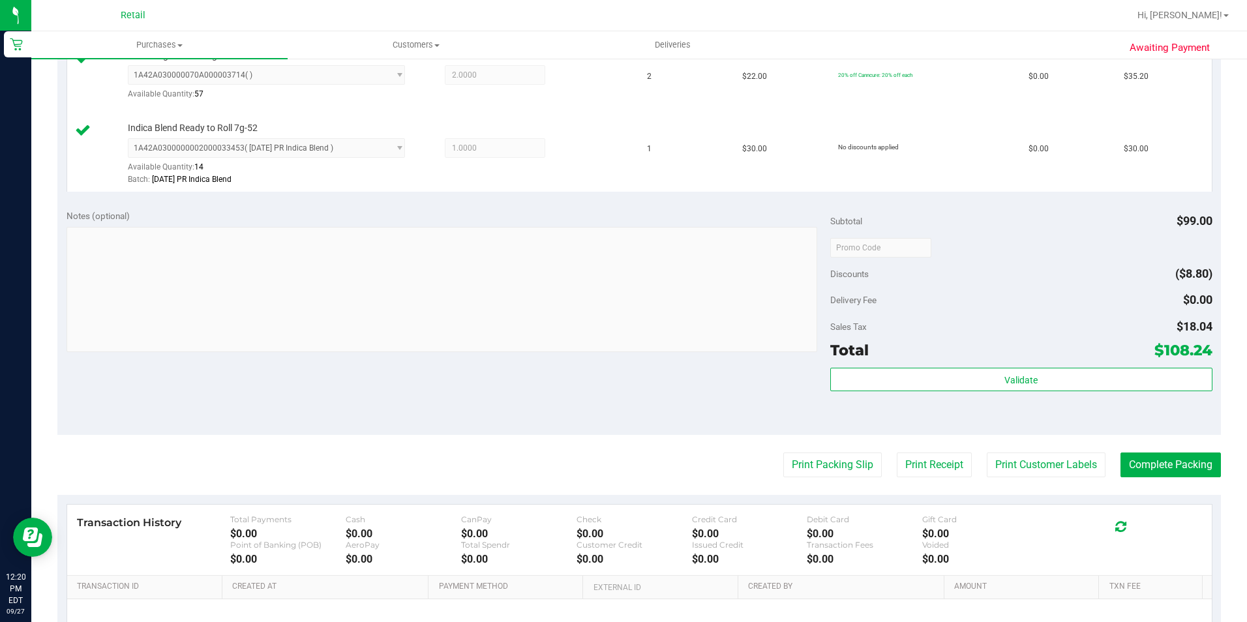
scroll to position [522, 0]
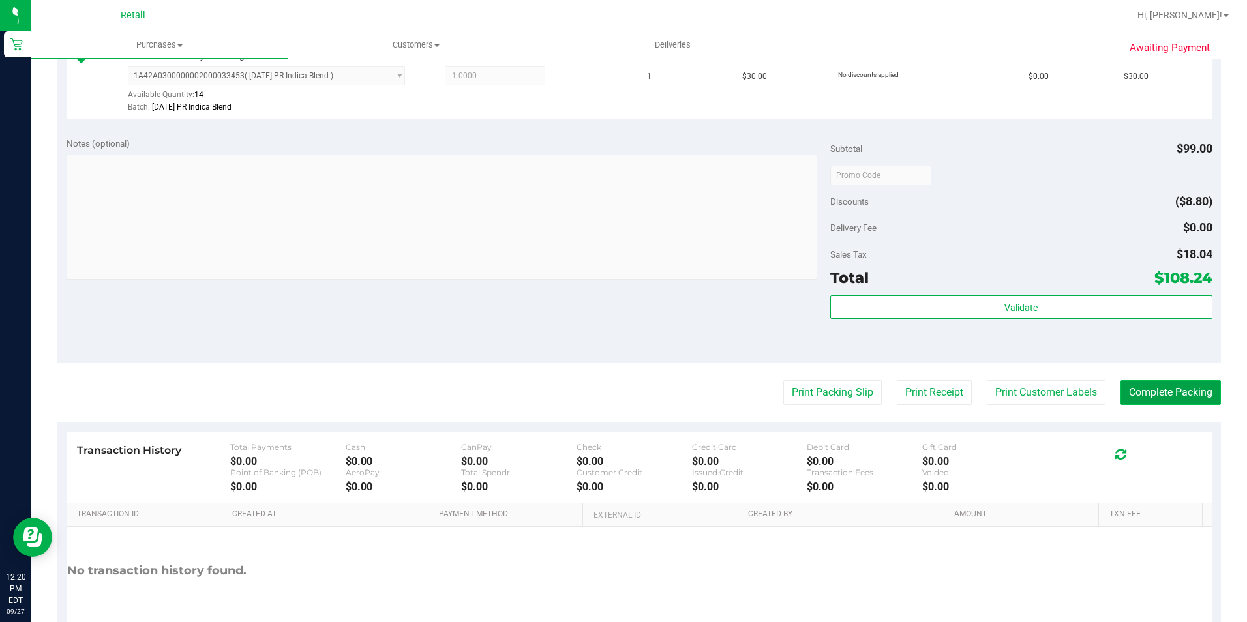
click at [1181, 396] on button "Complete Packing" at bounding box center [1170, 392] width 100 height 25
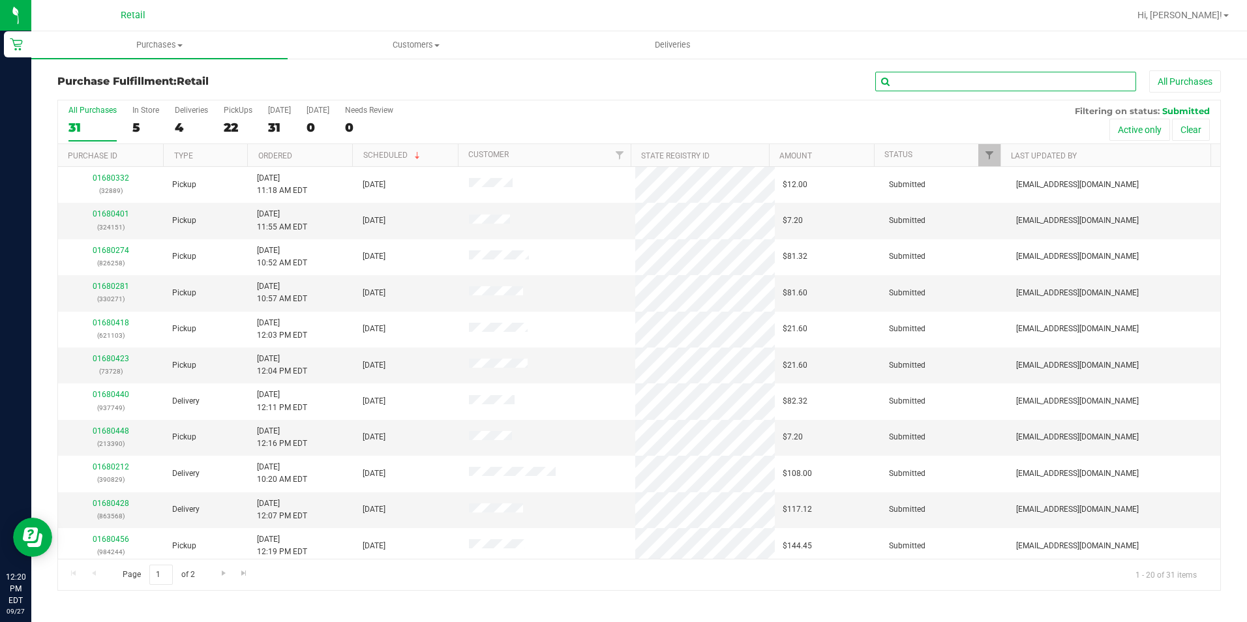
click at [1004, 85] on input "text" at bounding box center [1005, 82] width 261 height 20
type input "553"
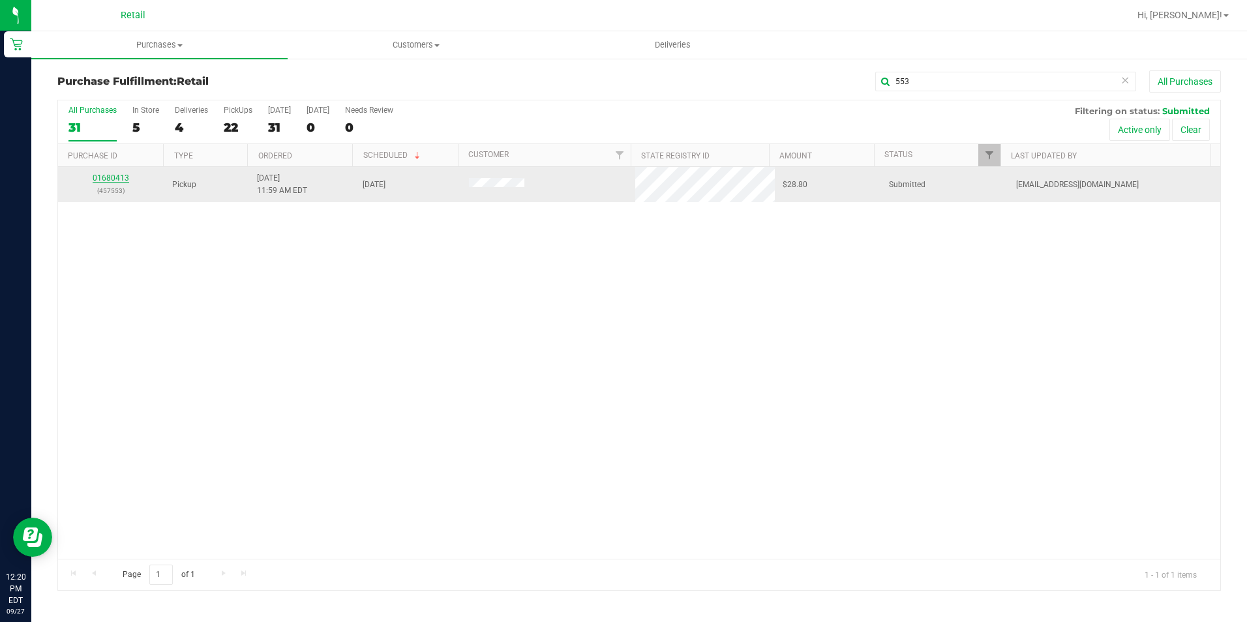
click at [121, 178] on link "01680413" at bounding box center [111, 177] width 37 height 9
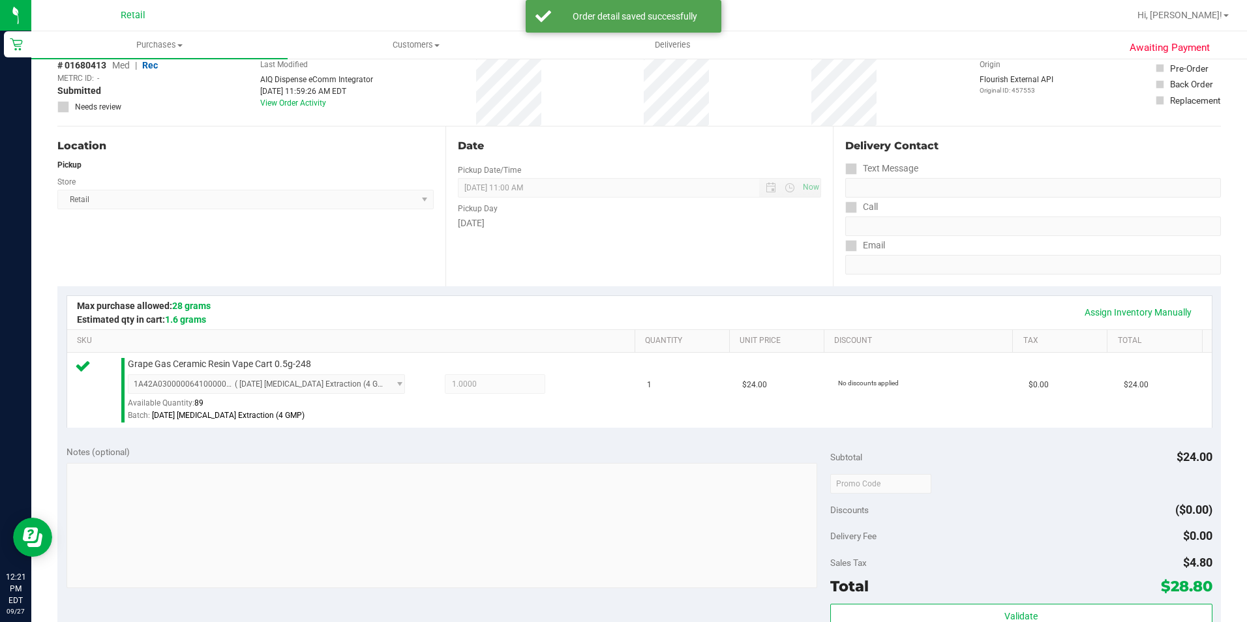
scroll to position [391, 0]
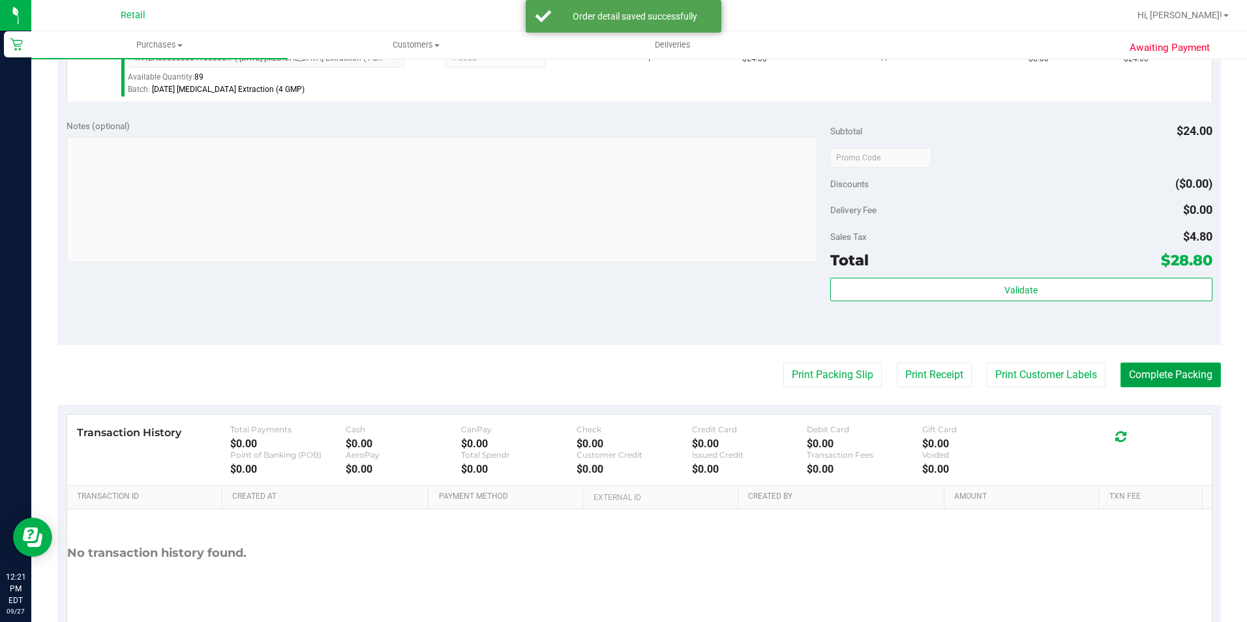
click at [1146, 369] on button "Complete Packing" at bounding box center [1170, 375] width 100 height 25
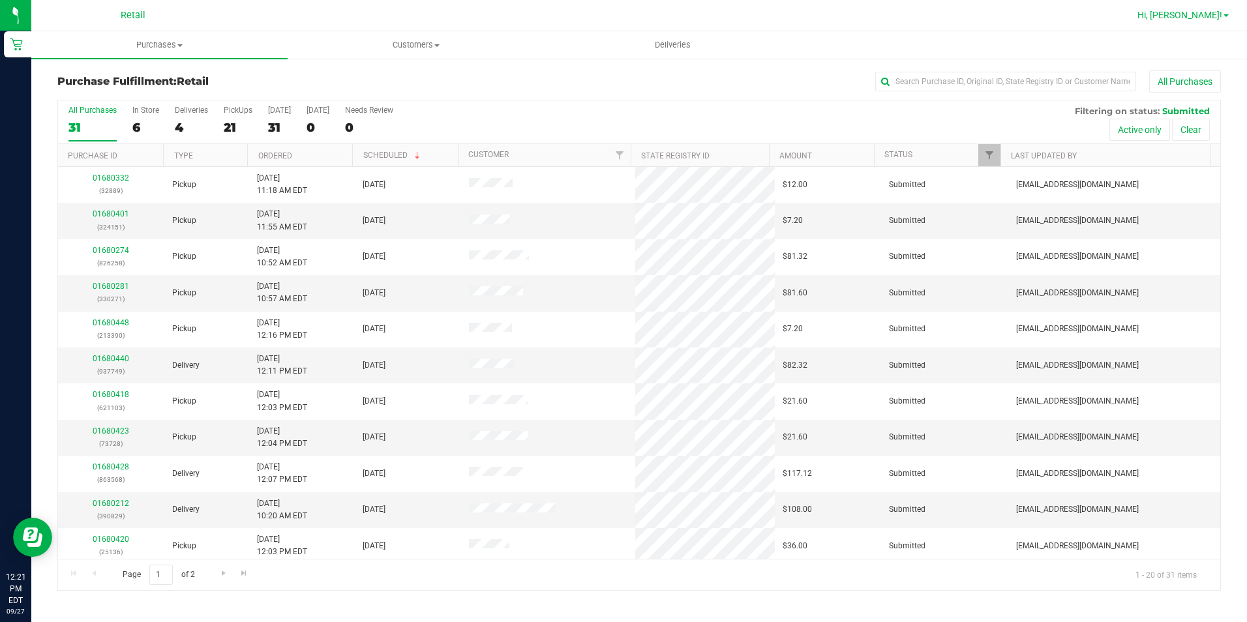
click at [1205, 17] on span "Hi, [PERSON_NAME]!" at bounding box center [1179, 15] width 85 height 10
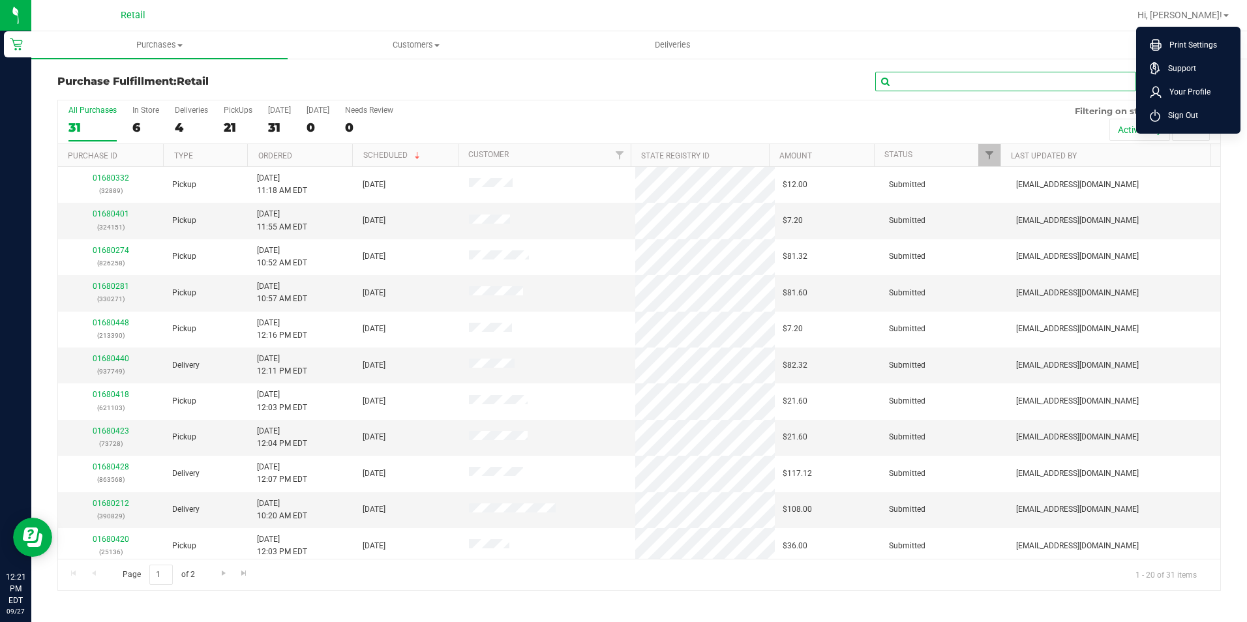
click at [961, 72] on input "text" at bounding box center [1005, 82] width 261 height 20
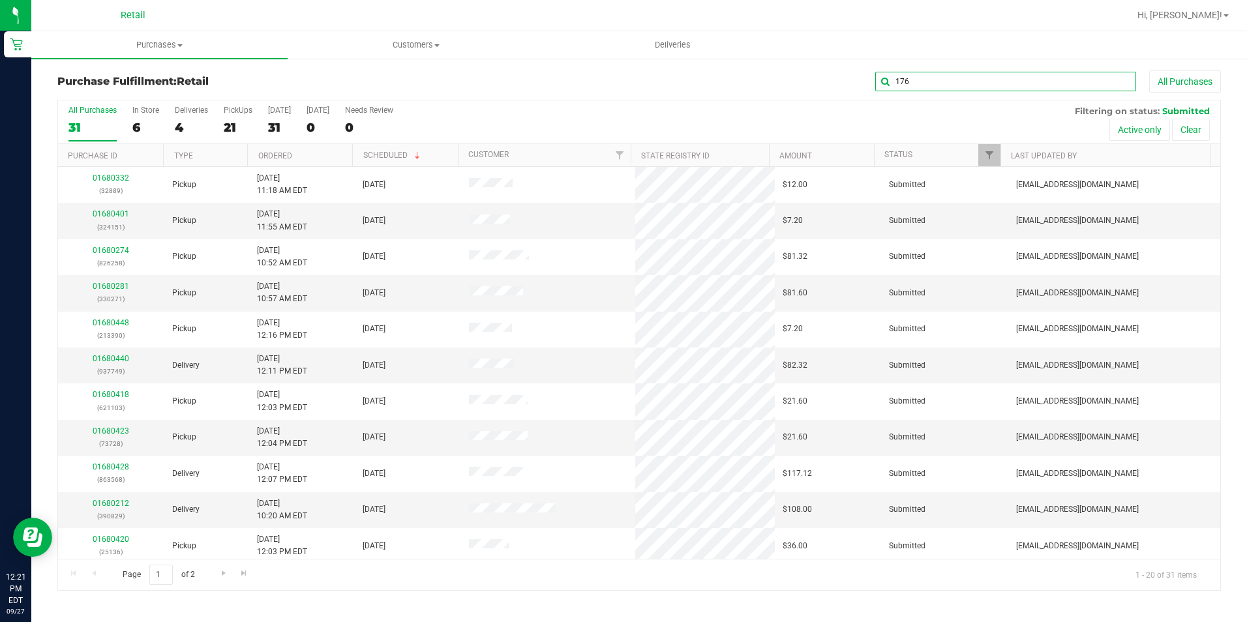
type input "176"
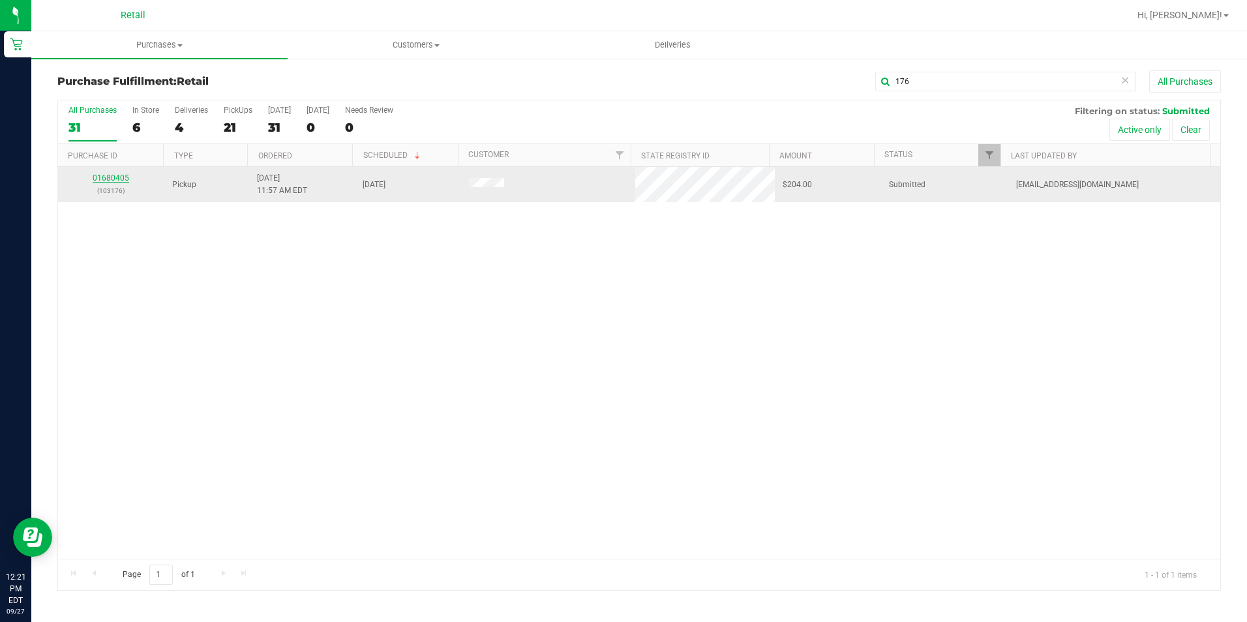
click at [110, 178] on link "01680405" at bounding box center [111, 177] width 37 height 9
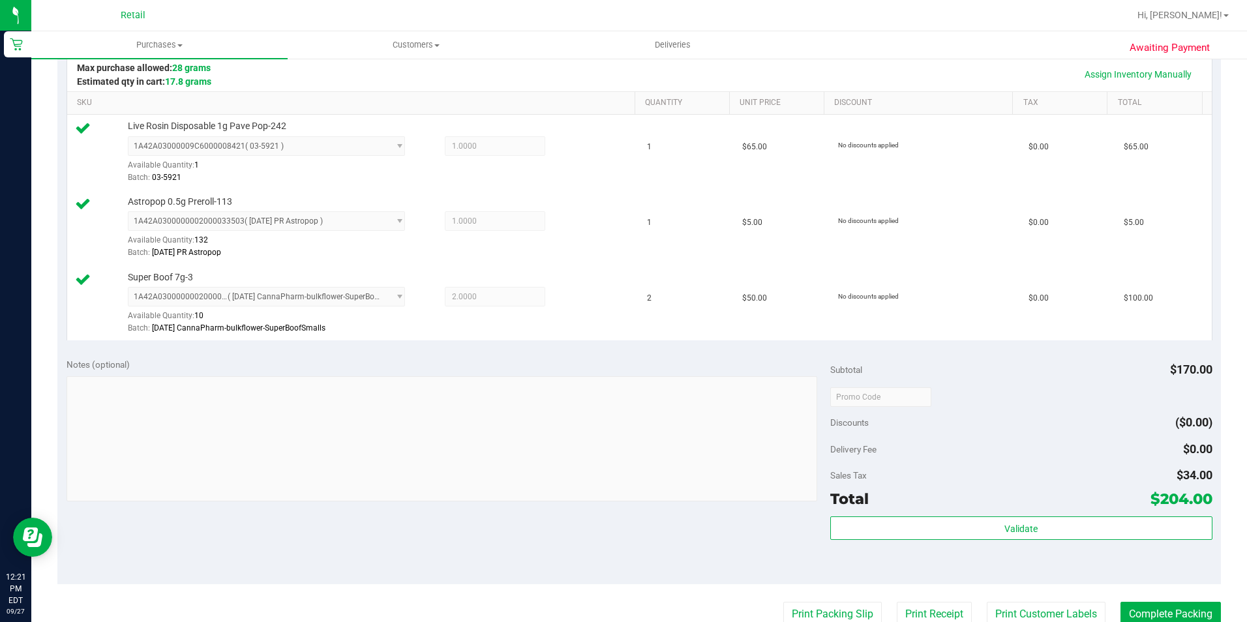
scroll to position [457, 0]
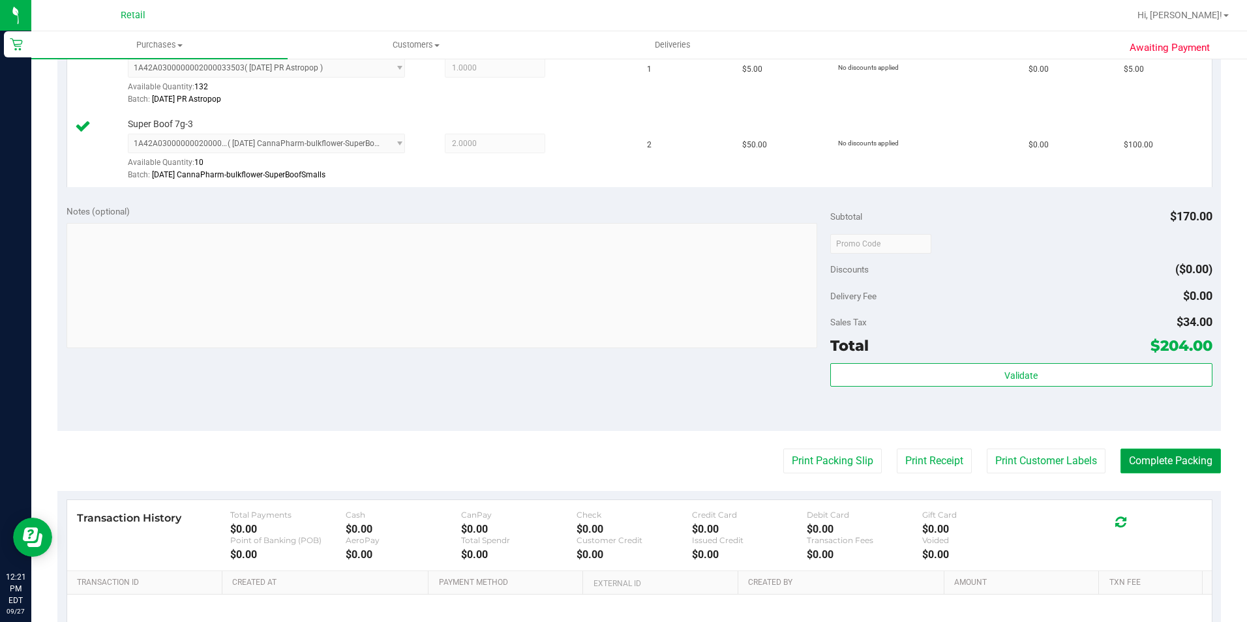
click at [1134, 464] on button "Complete Packing" at bounding box center [1170, 461] width 100 height 25
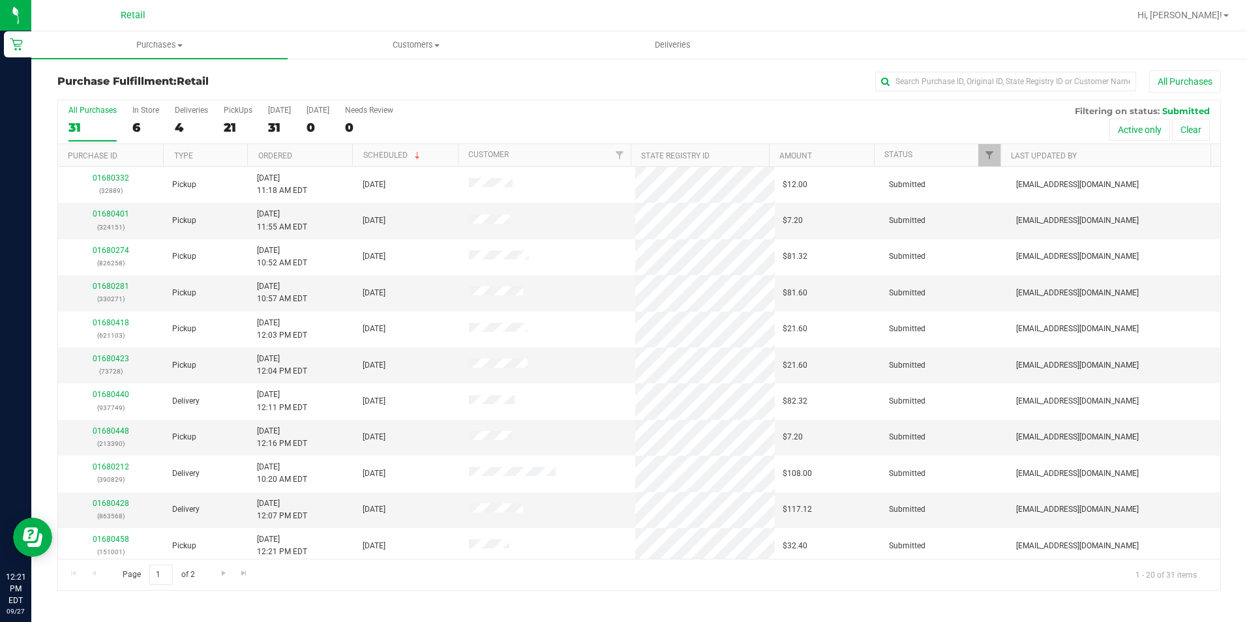
click at [1223, 8] on div "Hi, [PERSON_NAME]! Print Settings Support Your Profile Sign Out" at bounding box center [1183, 15] width 102 height 23
click at [1214, 19] on span "Hi, [PERSON_NAME]!" at bounding box center [1179, 15] width 85 height 10
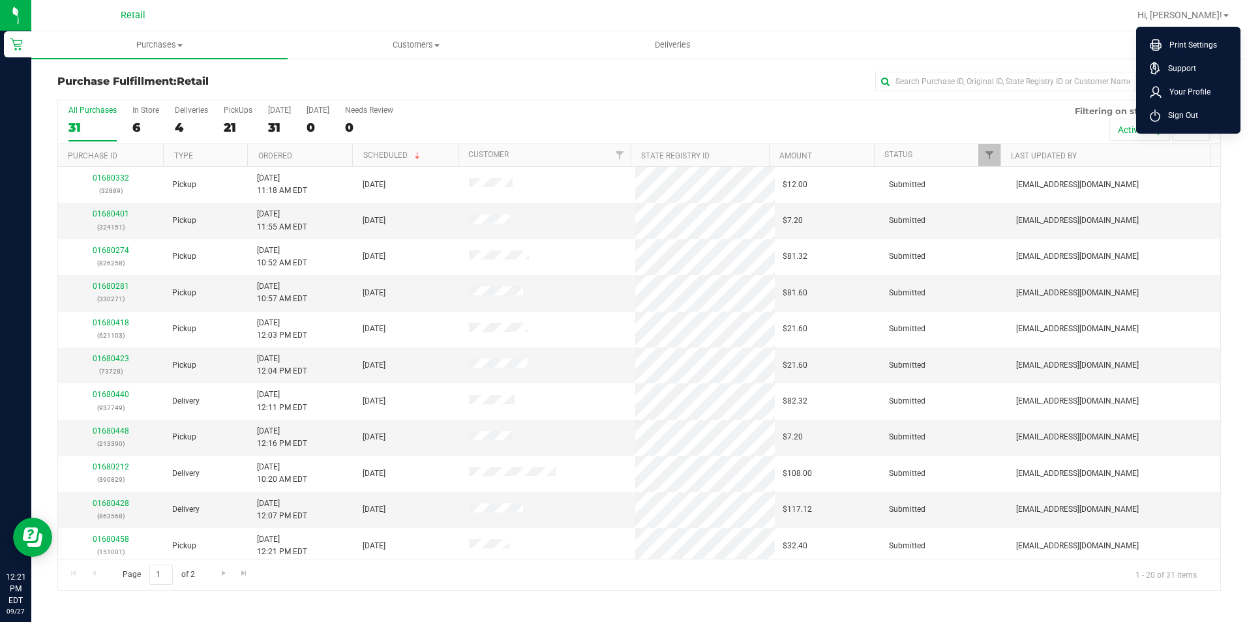
click at [1060, 45] on ul "Purchases Summary of purchases Fulfillment All purchases Customers All customer…" at bounding box center [654, 45] width 1247 height 28
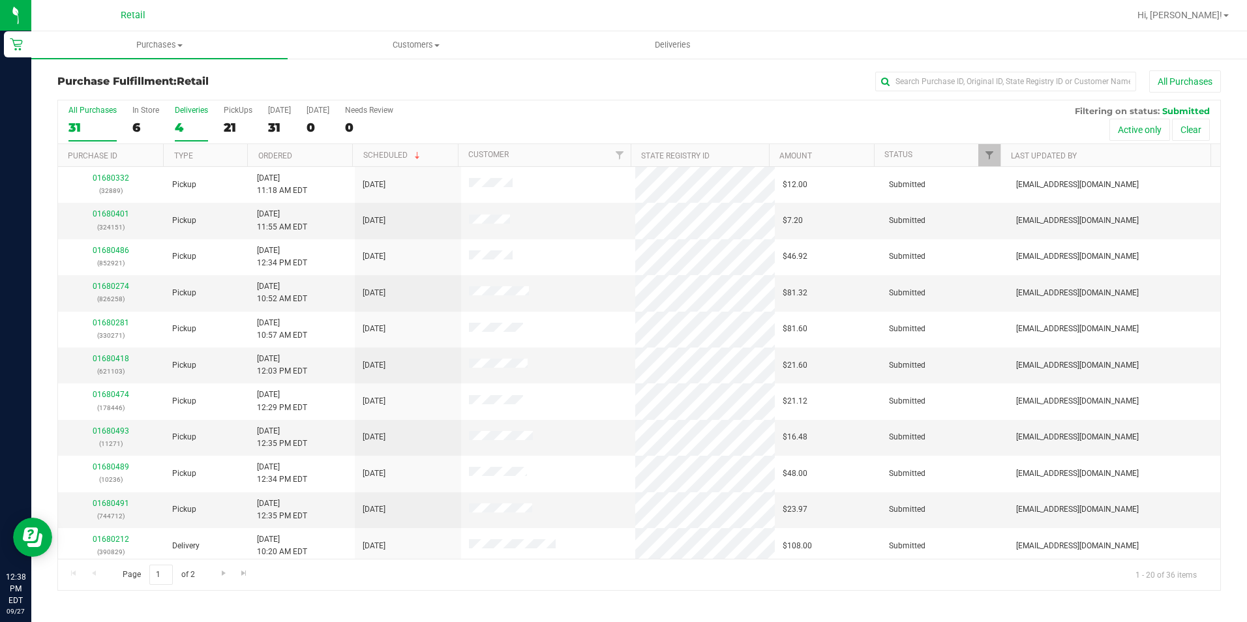
click at [128, 126] on div "All Purchases 31 In Store 6 Deliveries 4 PickUps 21 [DATE] 31 [DATE] 0 Needs Re…" at bounding box center [639, 122] width 1162 height 44
click at [185, 123] on div "4" at bounding box center [191, 127] width 33 height 15
click at [0, 0] on input "Deliveries 4" at bounding box center [0, 0] width 0 height 0
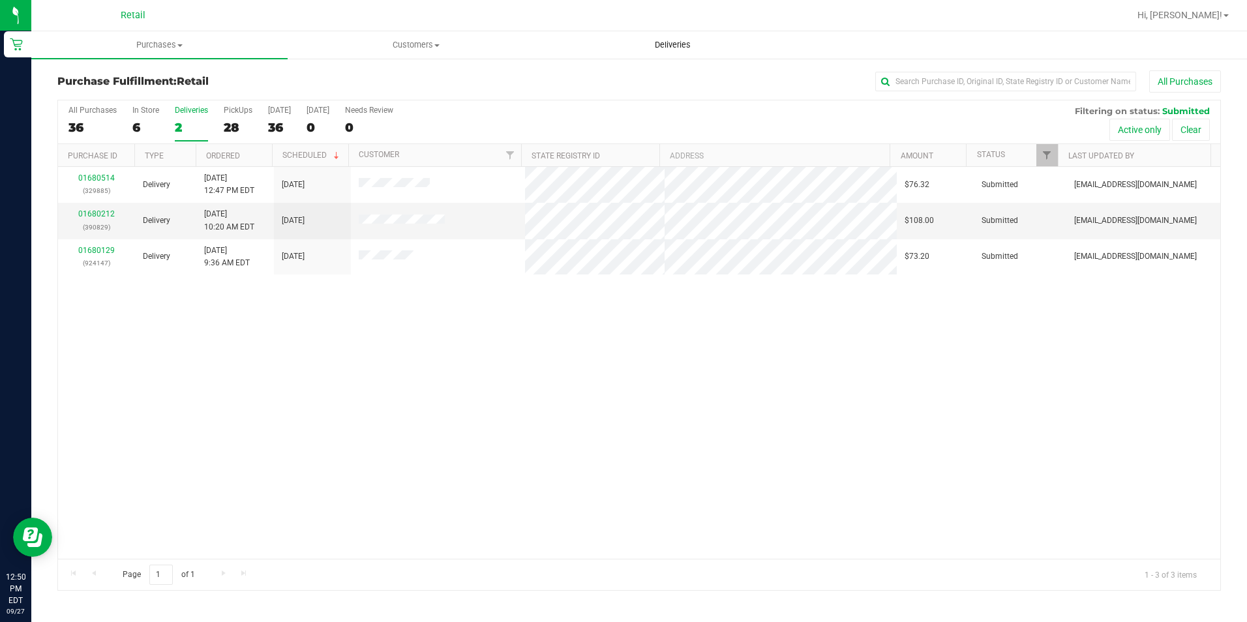
click at [672, 47] on span "Deliveries" at bounding box center [672, 45] width 71 height 12
click at [674, 42] on span "Deliveries" at bounding box center [672, 45] width 71 height 12
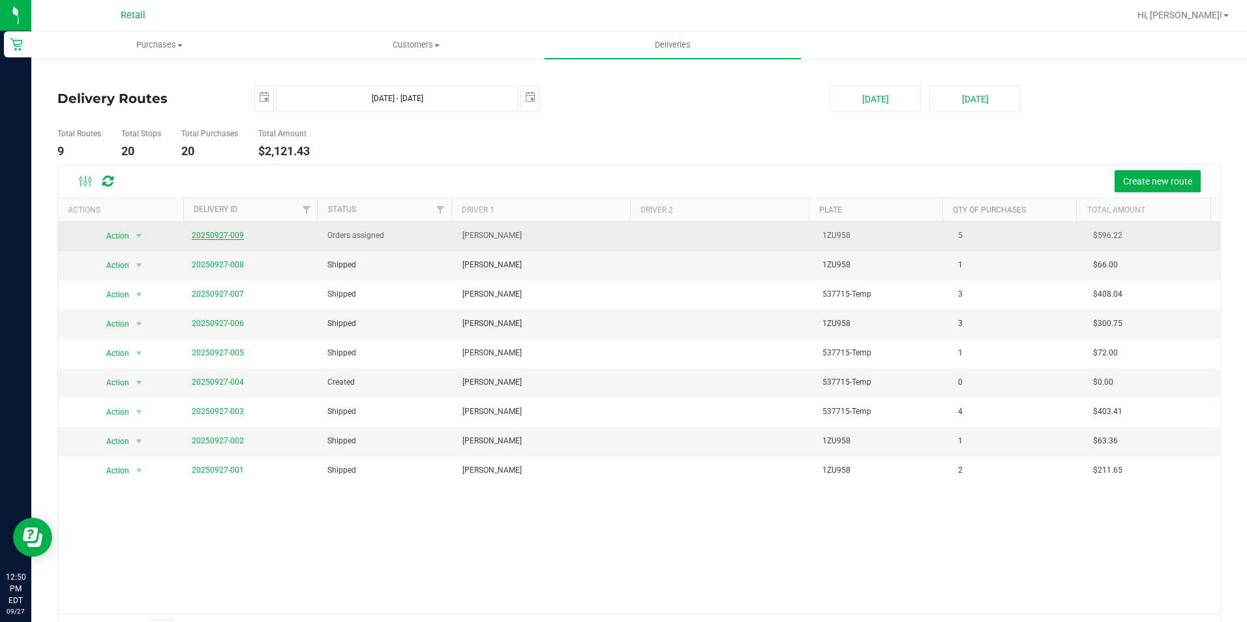
click at [213, 239] on link "20250927-009" at bounding box center [218, 235] width 52 height 9
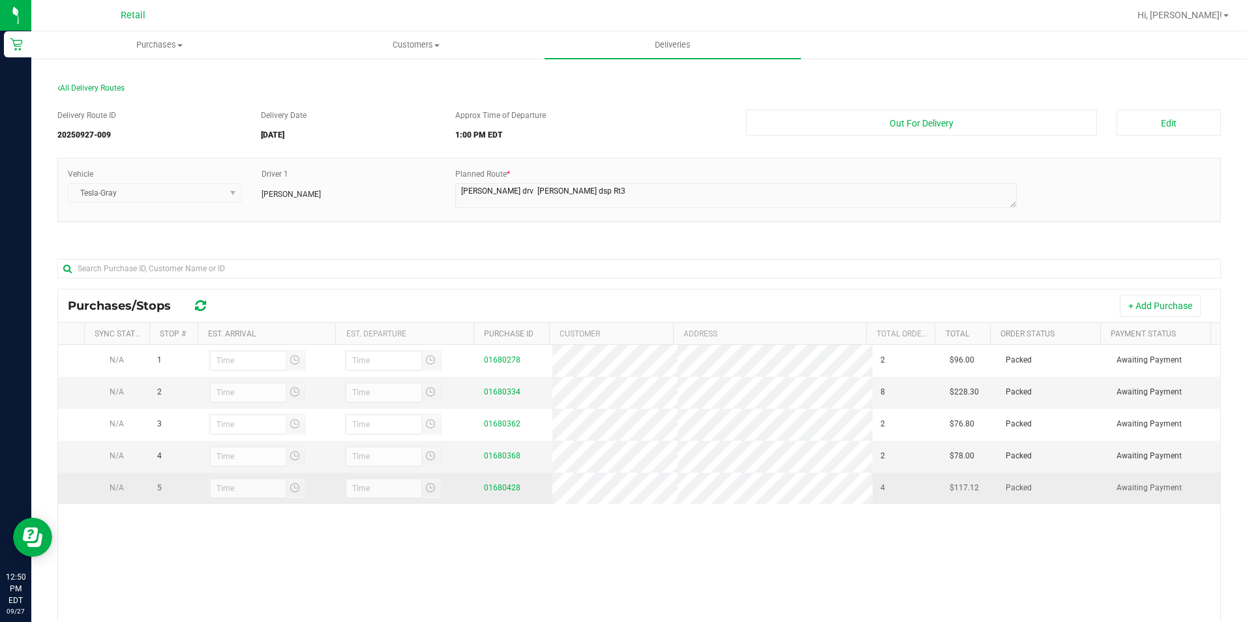
click at [112, 492] on span "N/A" at bounding box center [117, 487] width 14 height 9
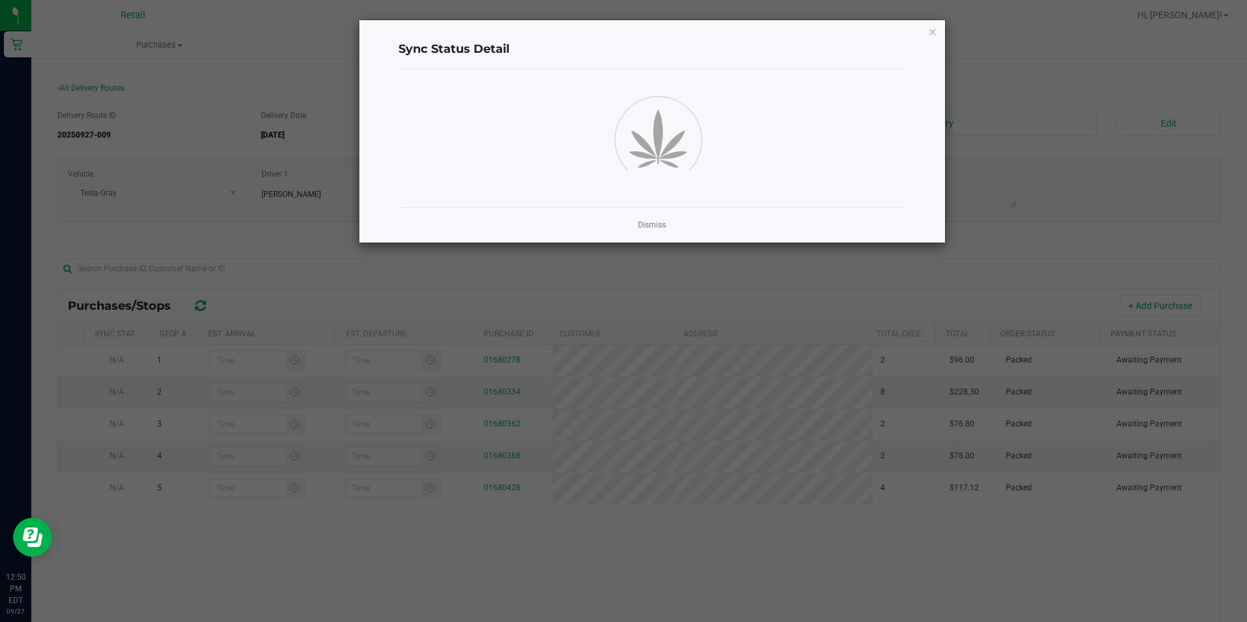
click at [129, 409] on ngb-modal-window "Sync Status Detail Dismiss" at bounding box center [628, 311] width 1257 height 622
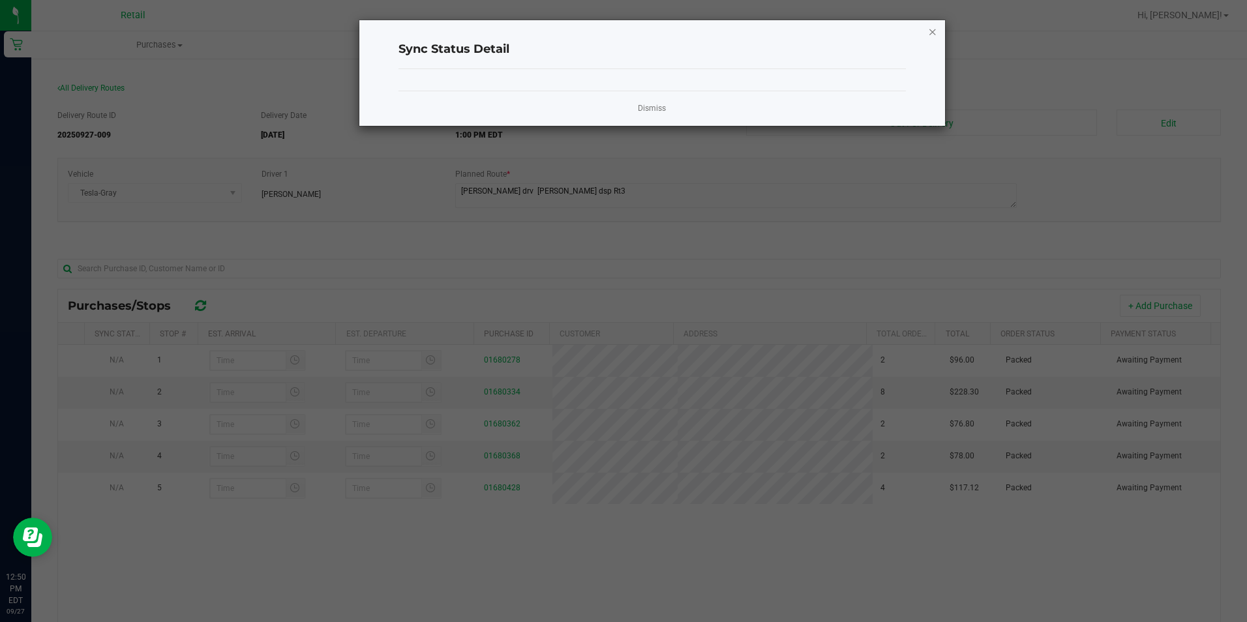
click at [937, 29] on icon "Close" at bounding box center [932, 31] width 9 height 16
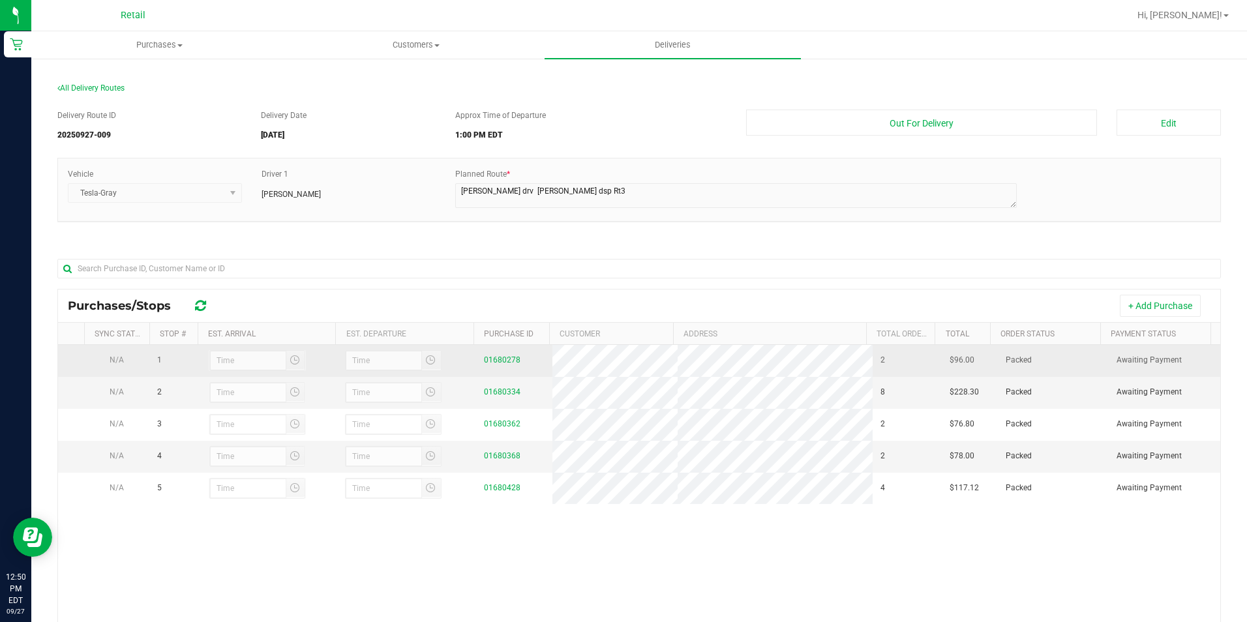
click at [120, 360] on span "N/A" at bounding box center [117, 359] width 14 height 9
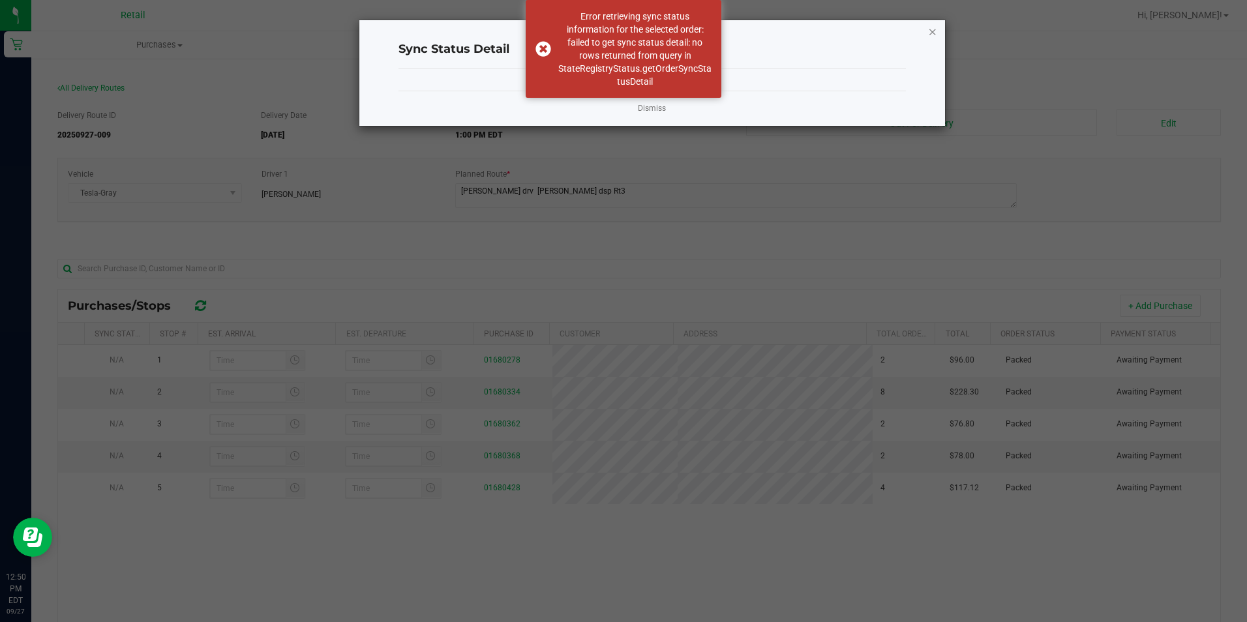
click at [928, 29] on icon "Close" at bounding box center [932, 31] width 9 height 16
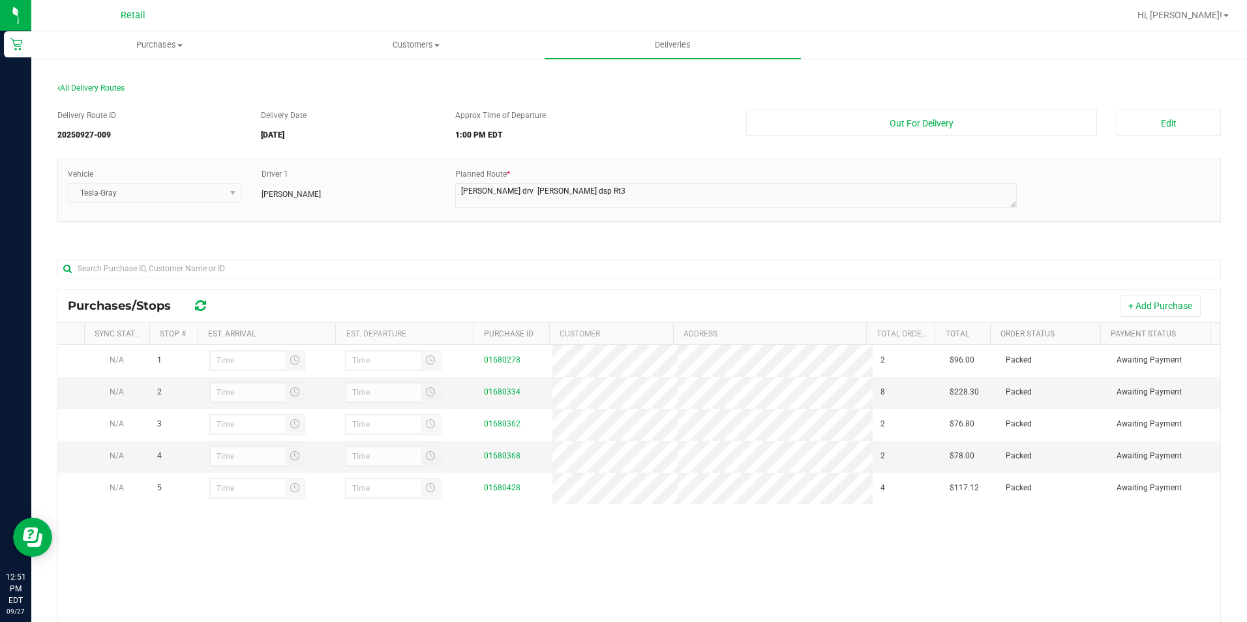
click at [343, 237] on div "Delivery Route ID 20250927-009 Delivery Date [DATE] Approx Time of Departure 1:…" at bounding box center [638, 439] width 1163 height 679
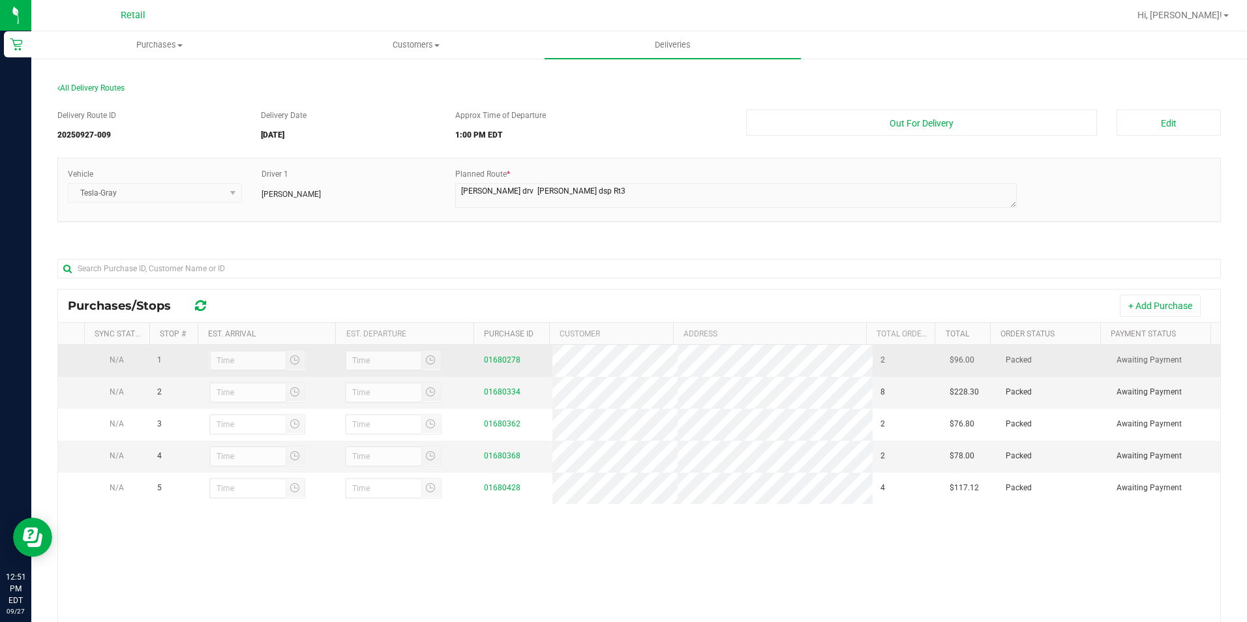
click at [254, 365] on div at bounding box center [258, 360] width 98 height 21
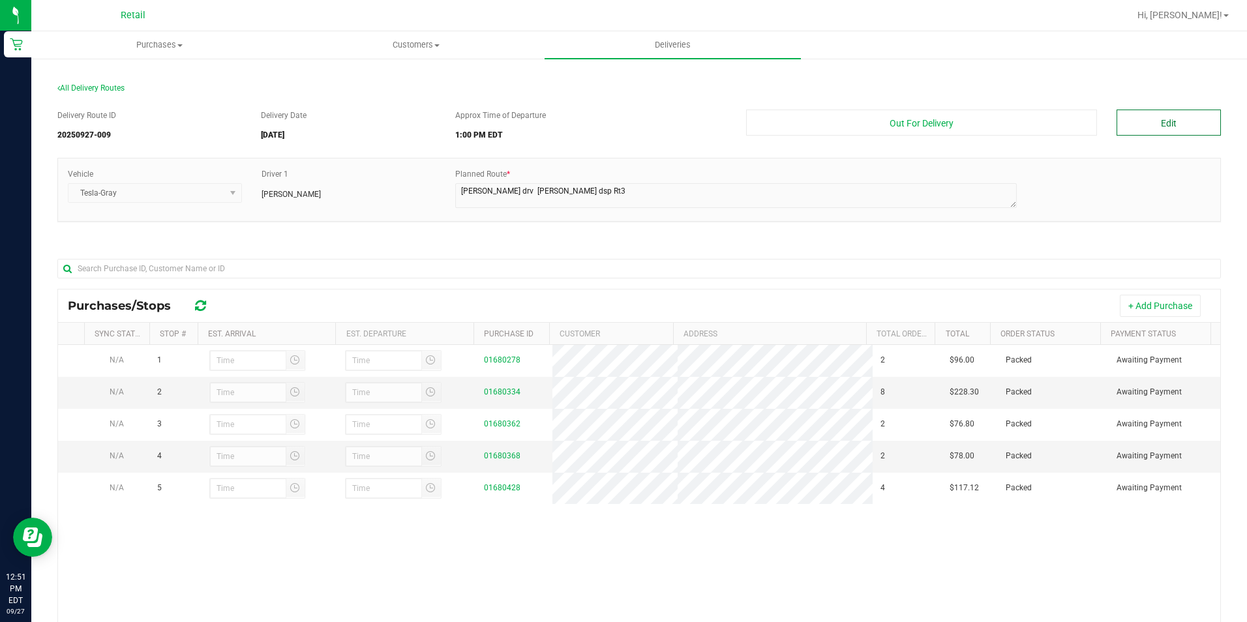
click at [1130, 117] on button "Edit" at bounding box center [1169, 123] width 104 height 26
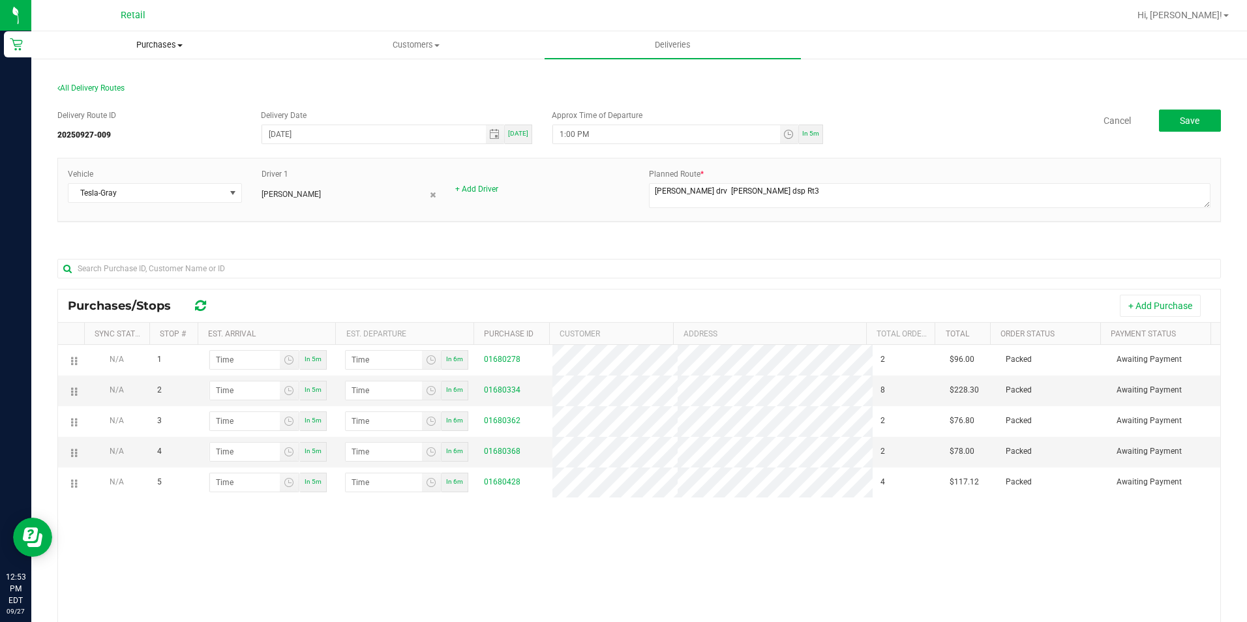
click at [166, 45] on span "Purchases" at bounding box center [159, 45] width 255 height 12
click at [104, 80] on span "Summary of purchases" at bounding box center [98, 78] width 134 height 11
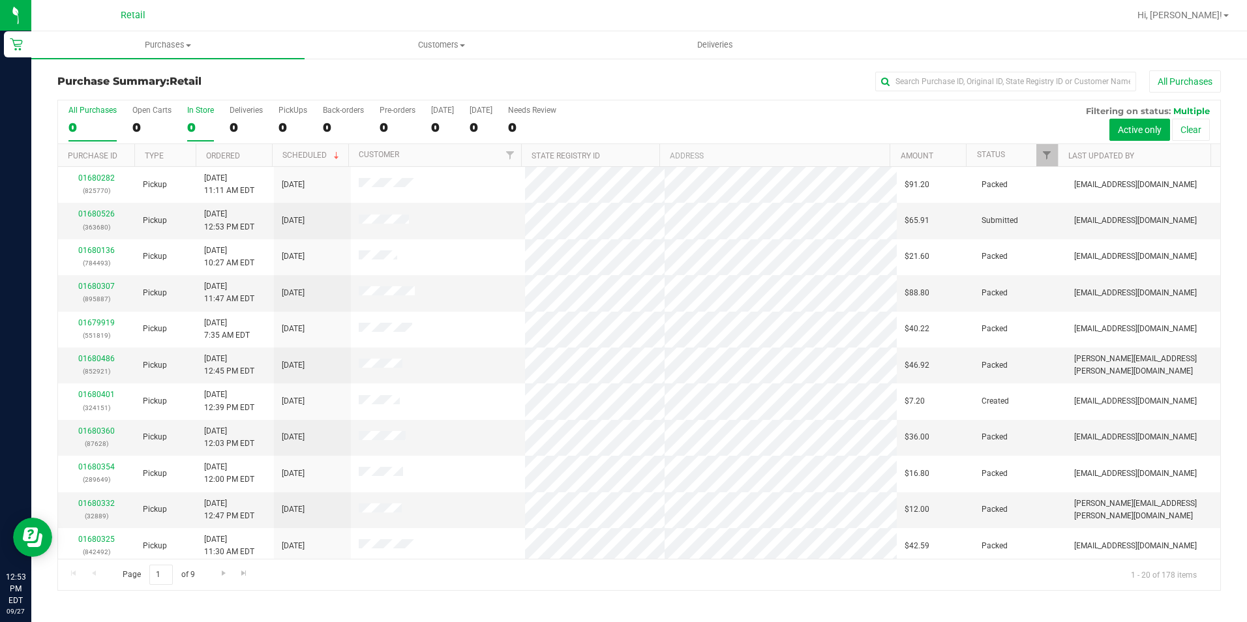
click at [194, 121] on div "0" at bounding box center [200, 127] width 27 height 15
click at [0, 0] on input "In Store 0" at bounding box center [0, 0] width 0 height 0
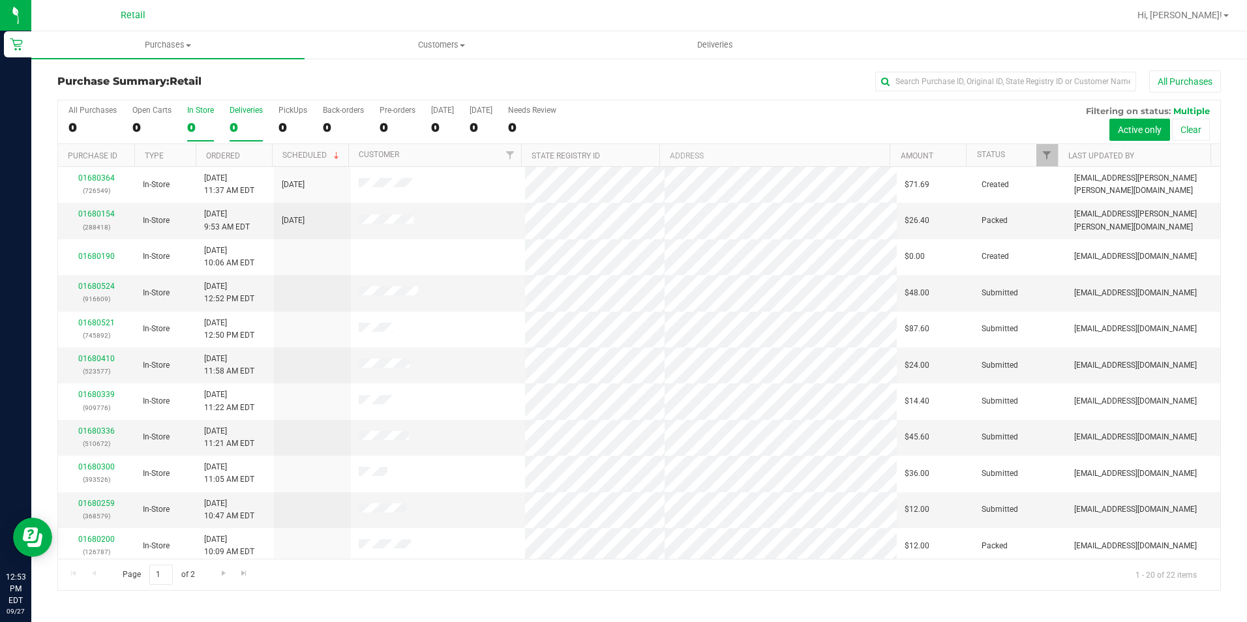
click at [248, 125] on div "0" at bounding box center [246, 127] width 33 height 15
click at [0, 0] on input "Deliveries 0" at bounding box center [0, 0] width 0 height 0
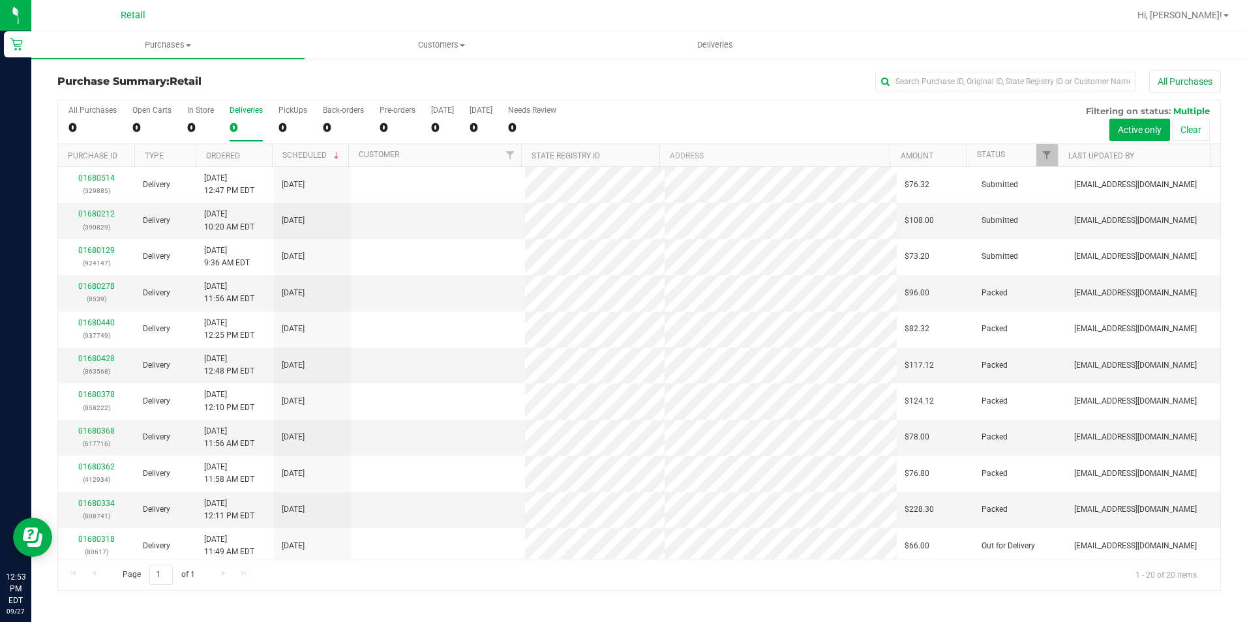
click at [237, 126] on div "0" at bounding box center [246, 127] width 33 height 15
click at [0, 0] on input "Deliveries 0" at bounding box center [0, 0] width 0 height 0
click at [102, 211] on link "01680212" at bounding box center [96, 213] width 37 height 9
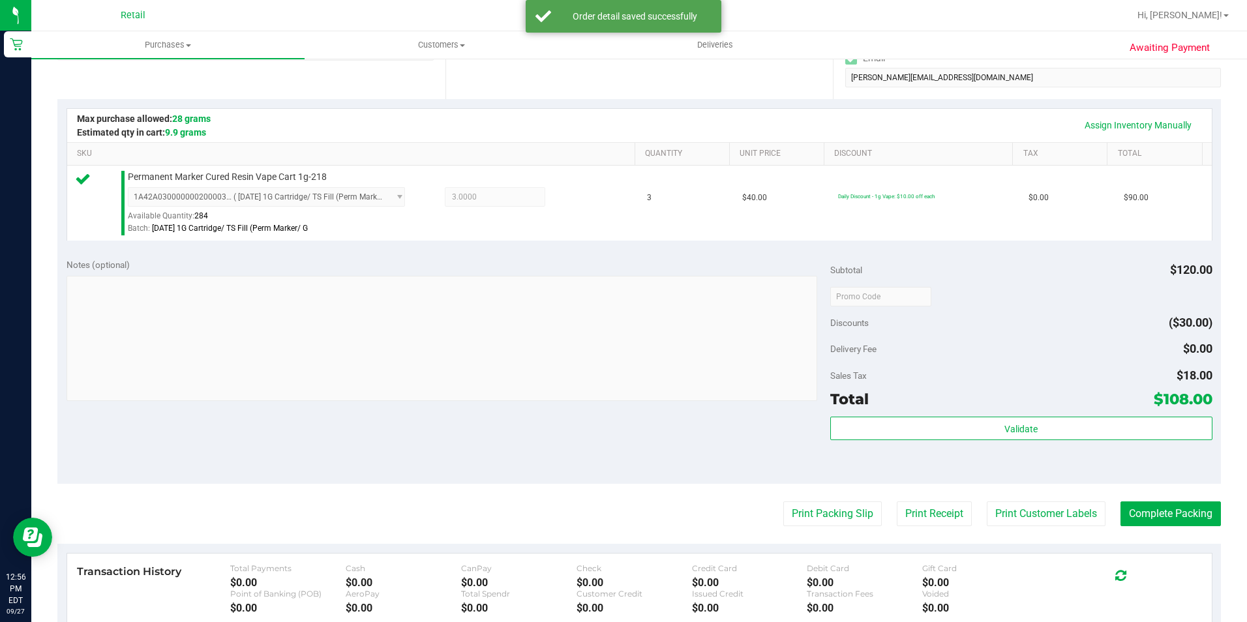
scroll to position [261, 0]
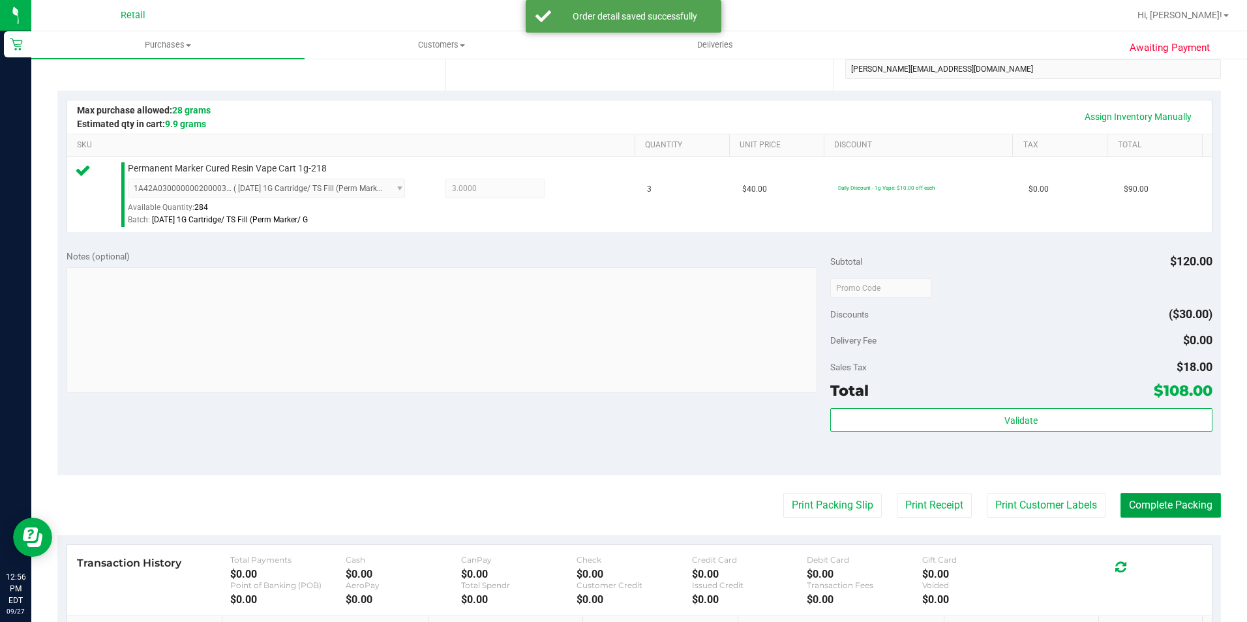
click at [1164, 505] on button "Complete Packing" at bounding box center [1170, 505] width 100 height 25
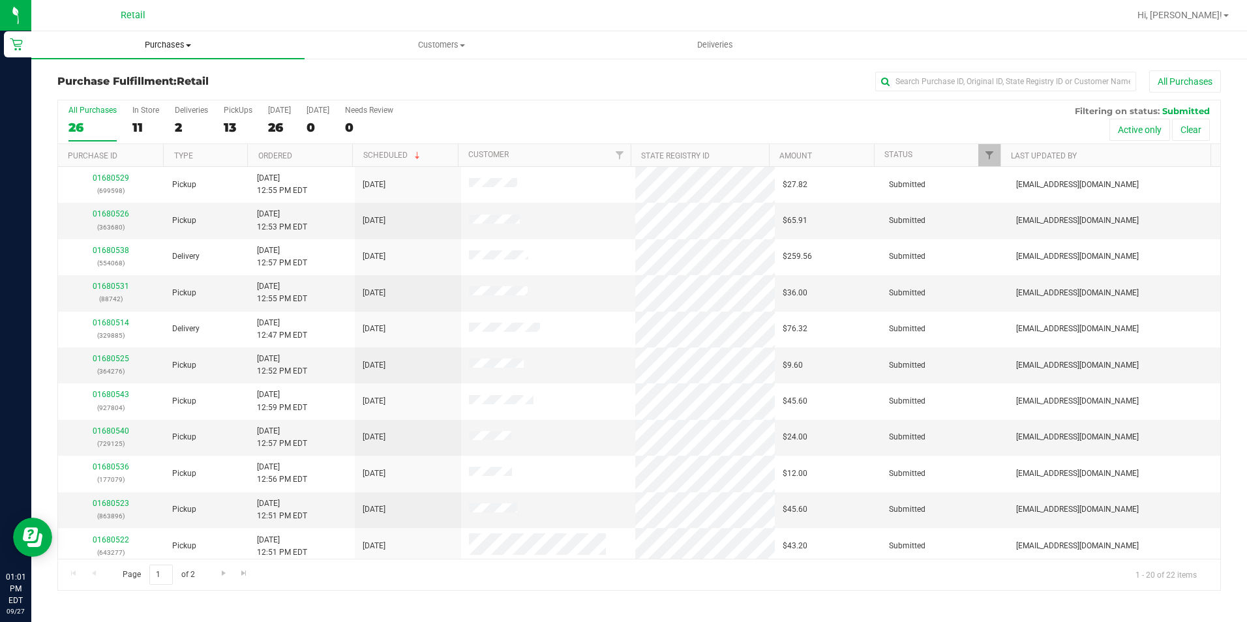
click at [149, 42] on span "Purchases" at bounding box center [167, 45] width 273 height 12
click at [113, 81] on span "Summary of purchases" at bounding box center [98, 78] width 134 height 11
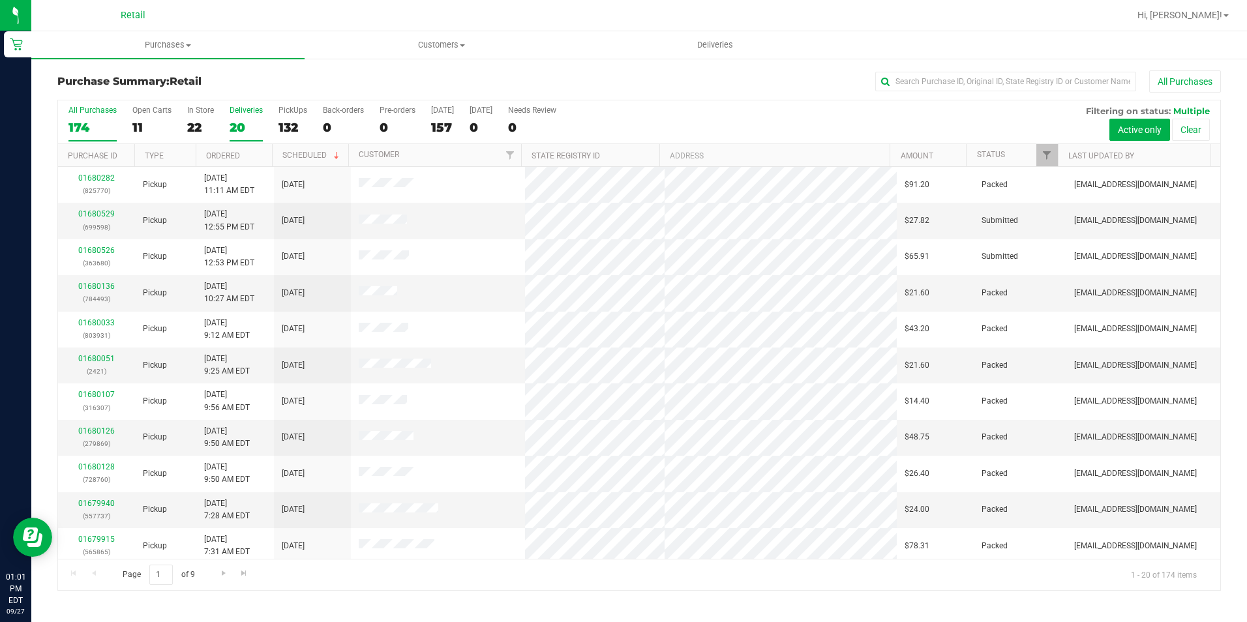
click at [237, 127] on div "20" at bounding box center [246, 127] width 33 height 15
click at [0, 0] on input "Deliveries 20" at bounding box center [0, 0] width 0 height 0
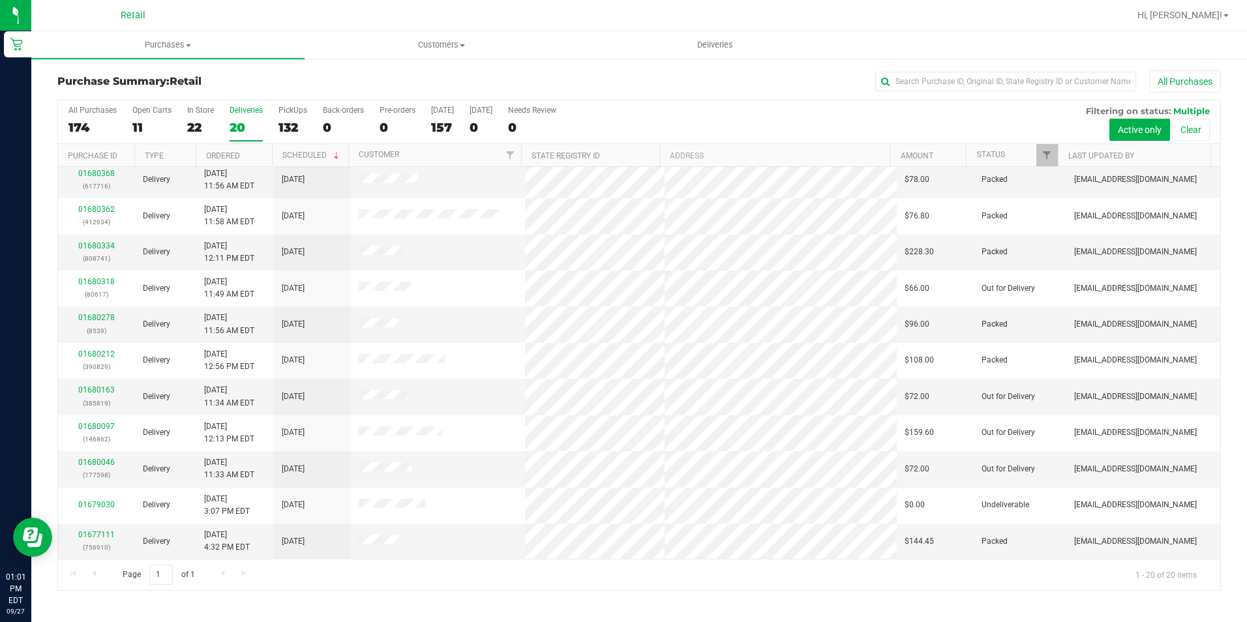
scroll to position [261, 0]
click at [89, 383] on link "01680163" at bounding box center [96, 386] width 37 height 9
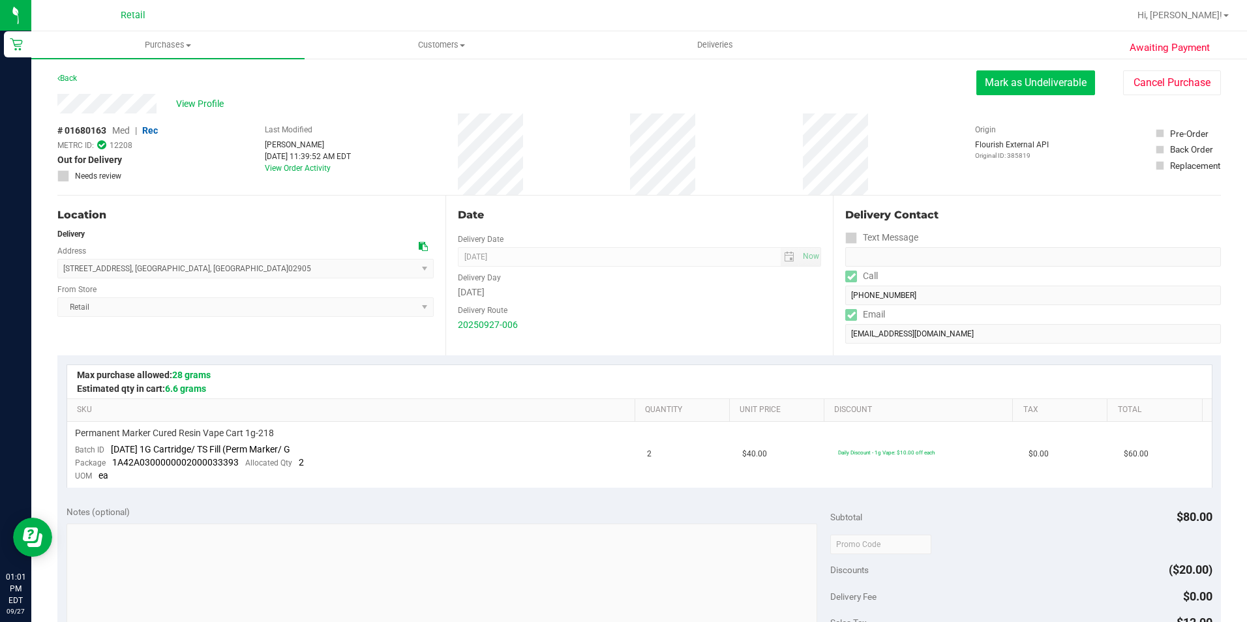
click at [1009, 81] on button "Mark as Undeliverable" at bounding box center [1035, 82] width 119 height 25
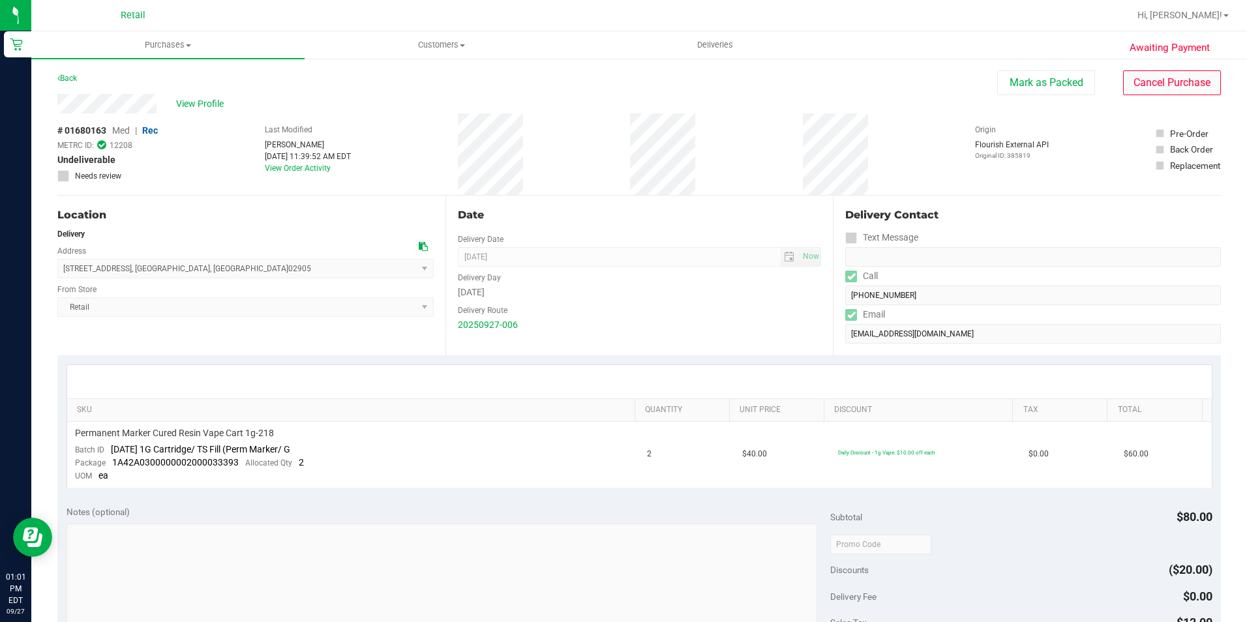
click at [1177, 67] on div "Awaiting Payment Back [PERSON_NAME] as Packed Cancel Purchase View Profile # 01…" at bounding box center [639, 559] width 1216 height 1004
click at [1170, 81] on button "Cancel Purchase" at bounding box center [1172, 82] width 98 height 25
click at [1206, 16] on span "Hi, [PERSON_NAME]!" at bounding box center [1179, 15] width 85 height 10
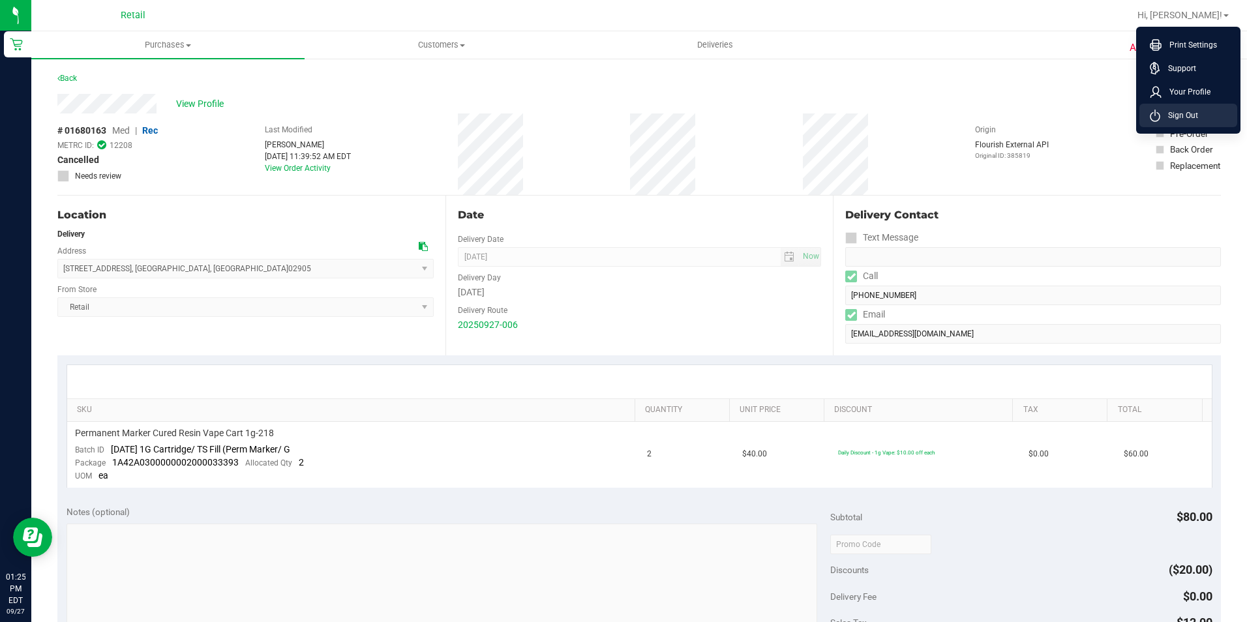
click at [1176, 121] on span "Sign Out" at bounding box center [1179, 115] width 38 height 13
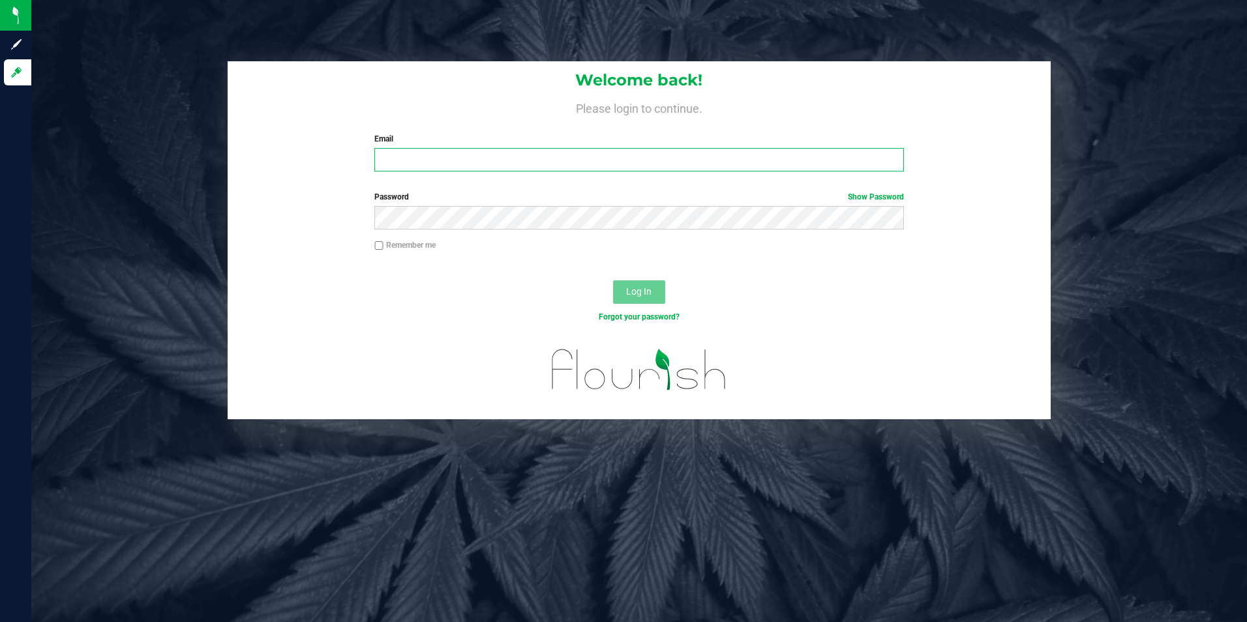
type input "[EMAIL_ADDRESS][DOMAIN_NAME]"
click at [495, 164] on input "[EMAIL_ADDRESS][DOMAIN_NAME]" at bounding box center [639, 159] width 530 height 23
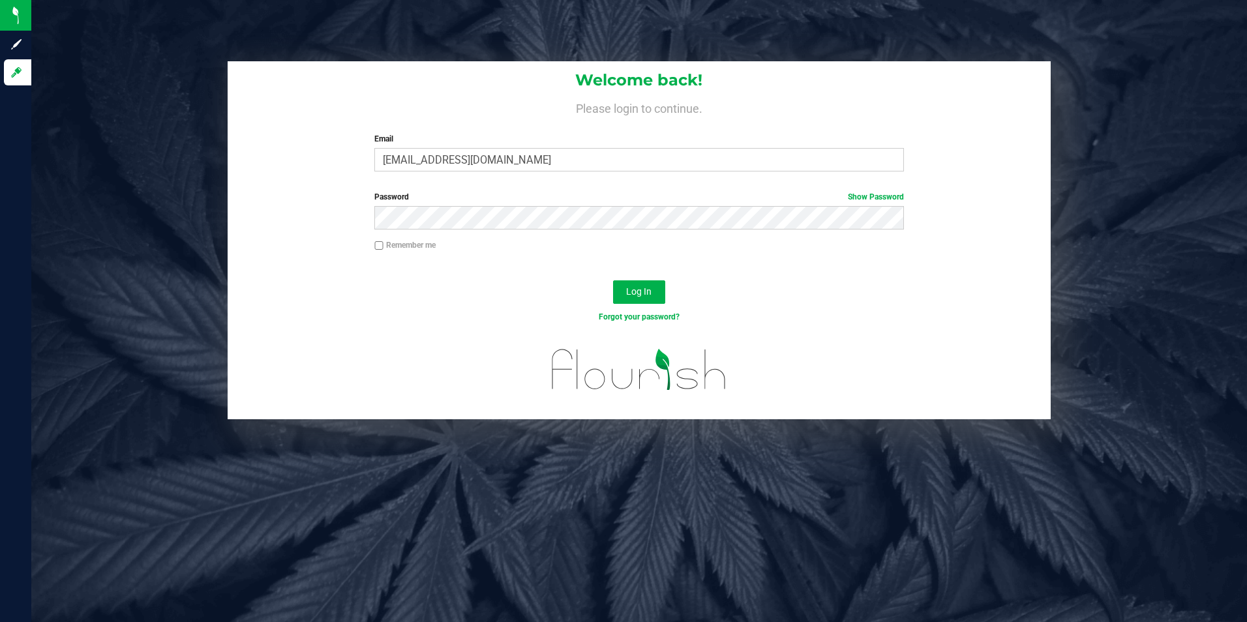
drag, startPoint x: 539, startPoint y: 159, endPoint x: 303, endPoint y: 164, distance: 236.1
click at [303, 164] on div "Welcome back! Please login to continue. Email [EMAIL_ADDRESS][DOMAIN_NAME] Requ…" at bounding box center [640, 121] width 824 height 121
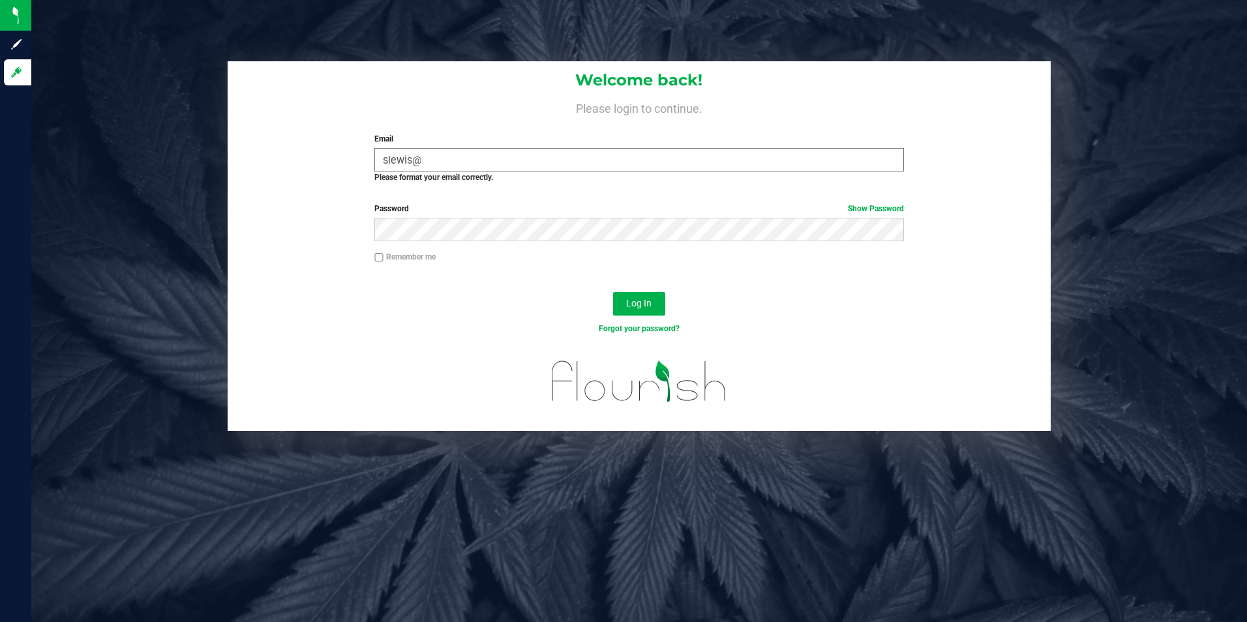
type input "[EMAIL_ADDRESS][DOMAIN_NAME]"
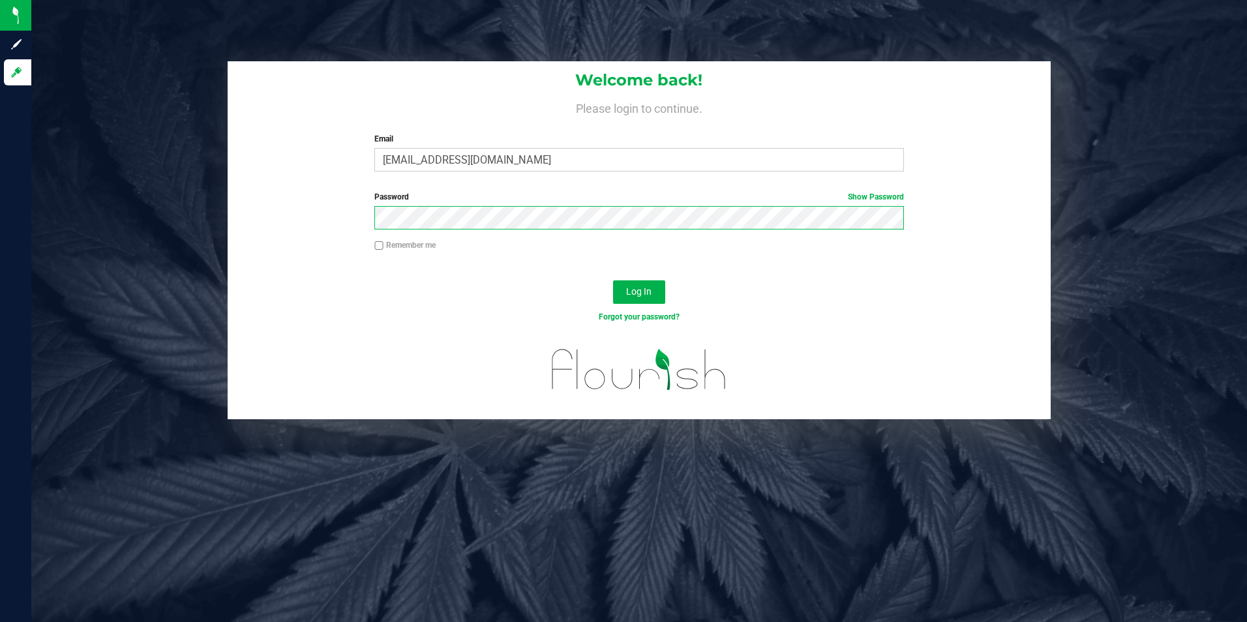
click at [277, 224] on div "Password Show Password" at bounding box center [640, 215] width 824 height 48
click at [613, 280] on button "Log In" at bounding box center [639, 291] width 52 height 23
